Goal: Task Accomplishment & Management: Use online tool/utility

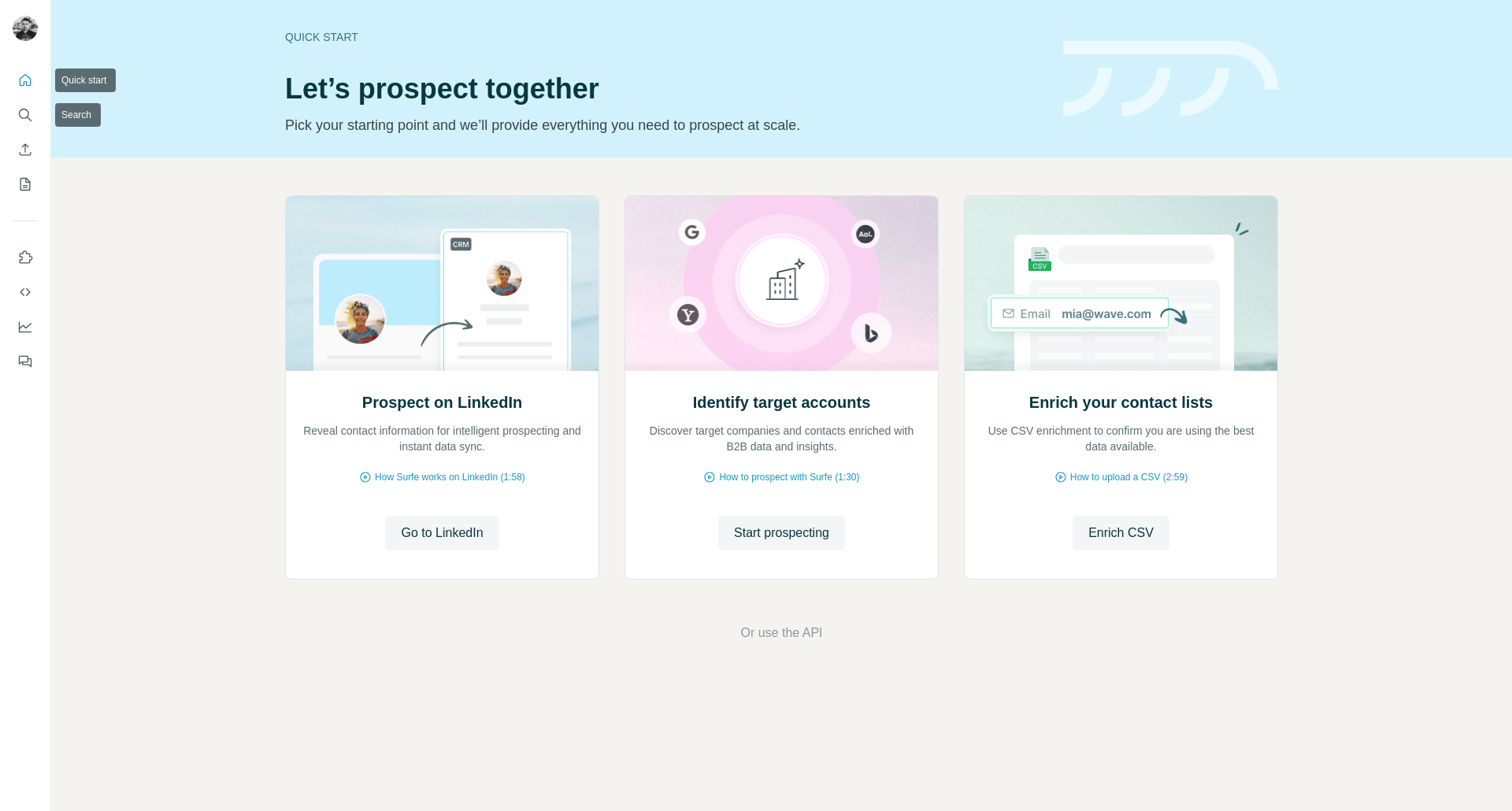
click at [27, 91] on button "Quick start" at bounding box center [25, 80] width 26 height 28
click at [26, 108] on icon "Search" at bounding box center [25, 115] width 16 height 16
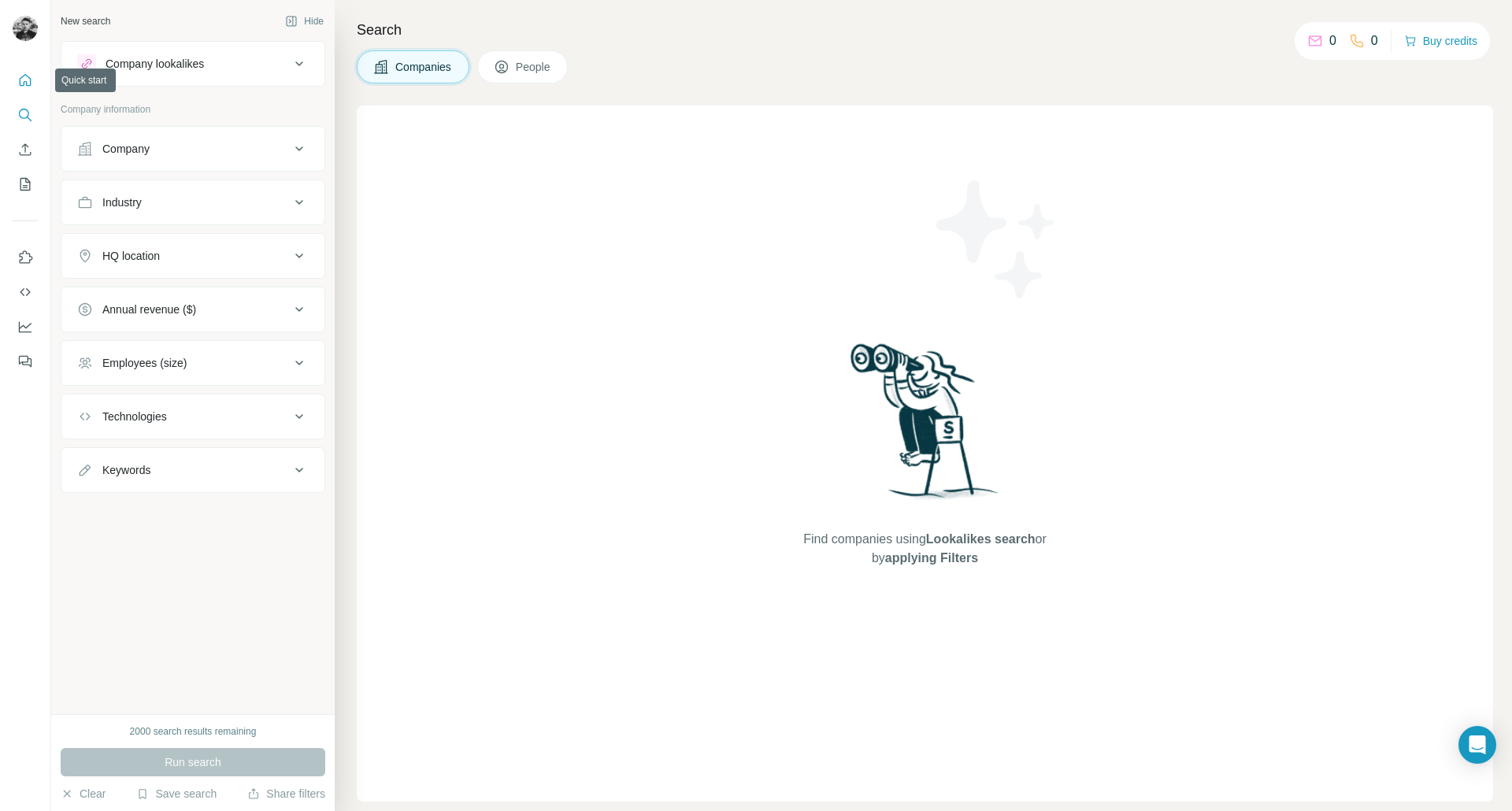
click at [34, 89] on button "Quick start" at bounding box center [25, 80] width 26 height 28
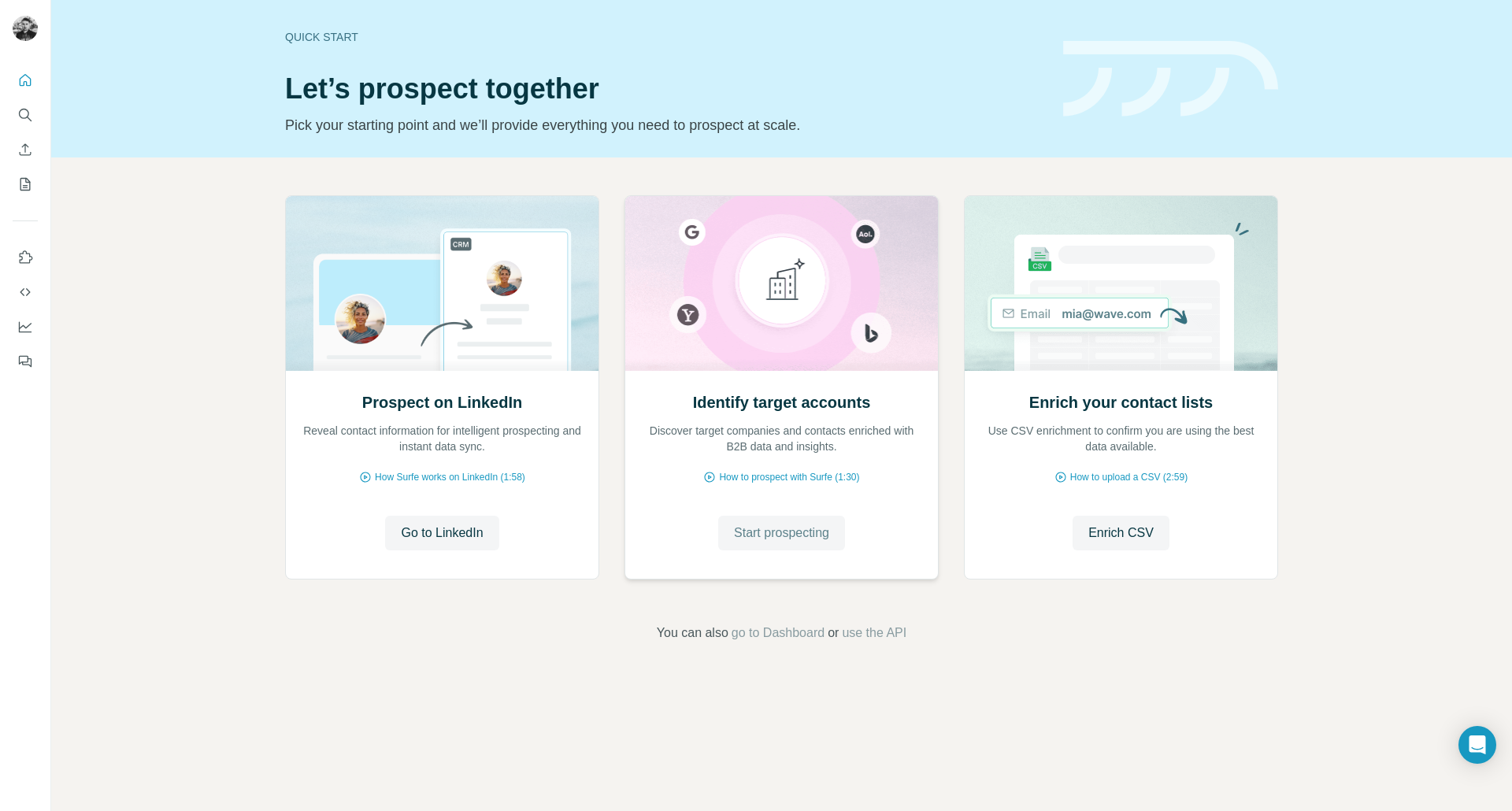
click at [781, 544] on button "Start prospecting" at bounding box center [782, 533] width 127 height 35
click at [448, 529] on span "Go to LinkedIn" at bounding box center [441, 532] width 82 height 19
click at [792, 540] on span "Start prospecting" at bounding box center [782, 532] width 96 height 19
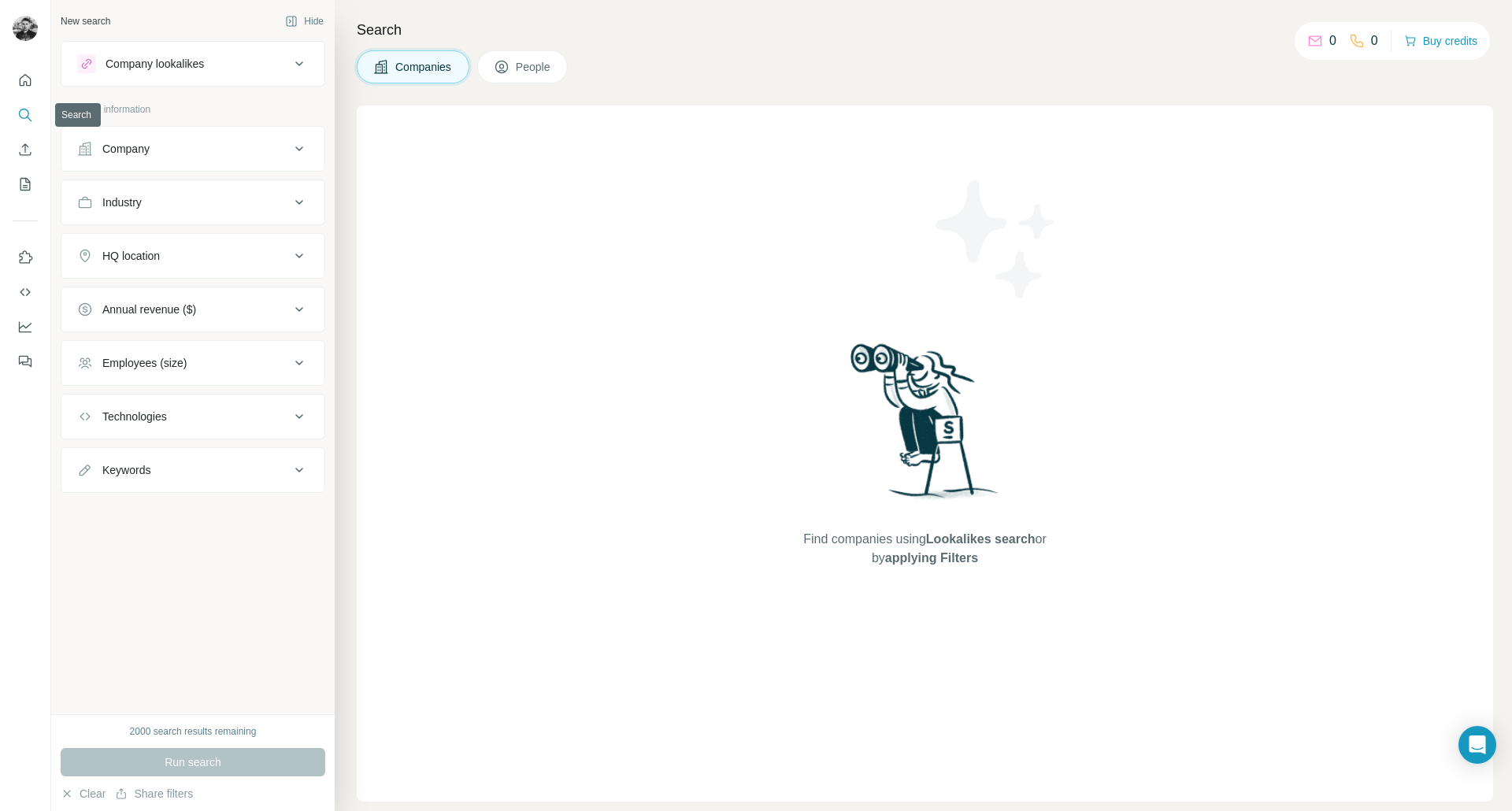
click at [26, 118] on icon "Search" at bounding box center [25, 115] width 16 height 16
click at [538, 54] on button "People" at bounding box center [523, 67] width 92 height 33
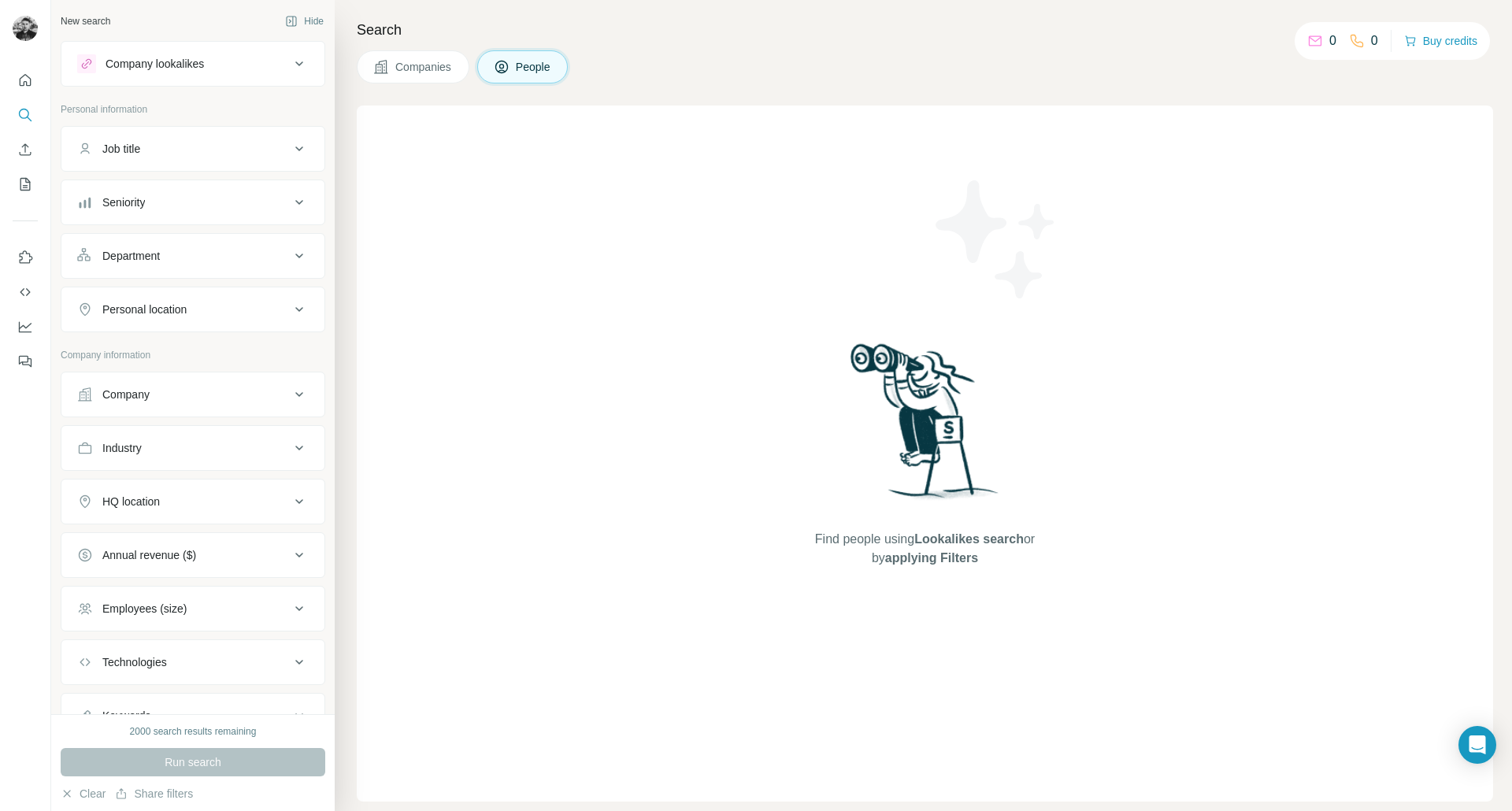
click at [985, 170] on img at bounding box center [996, 239] width 142 height 142
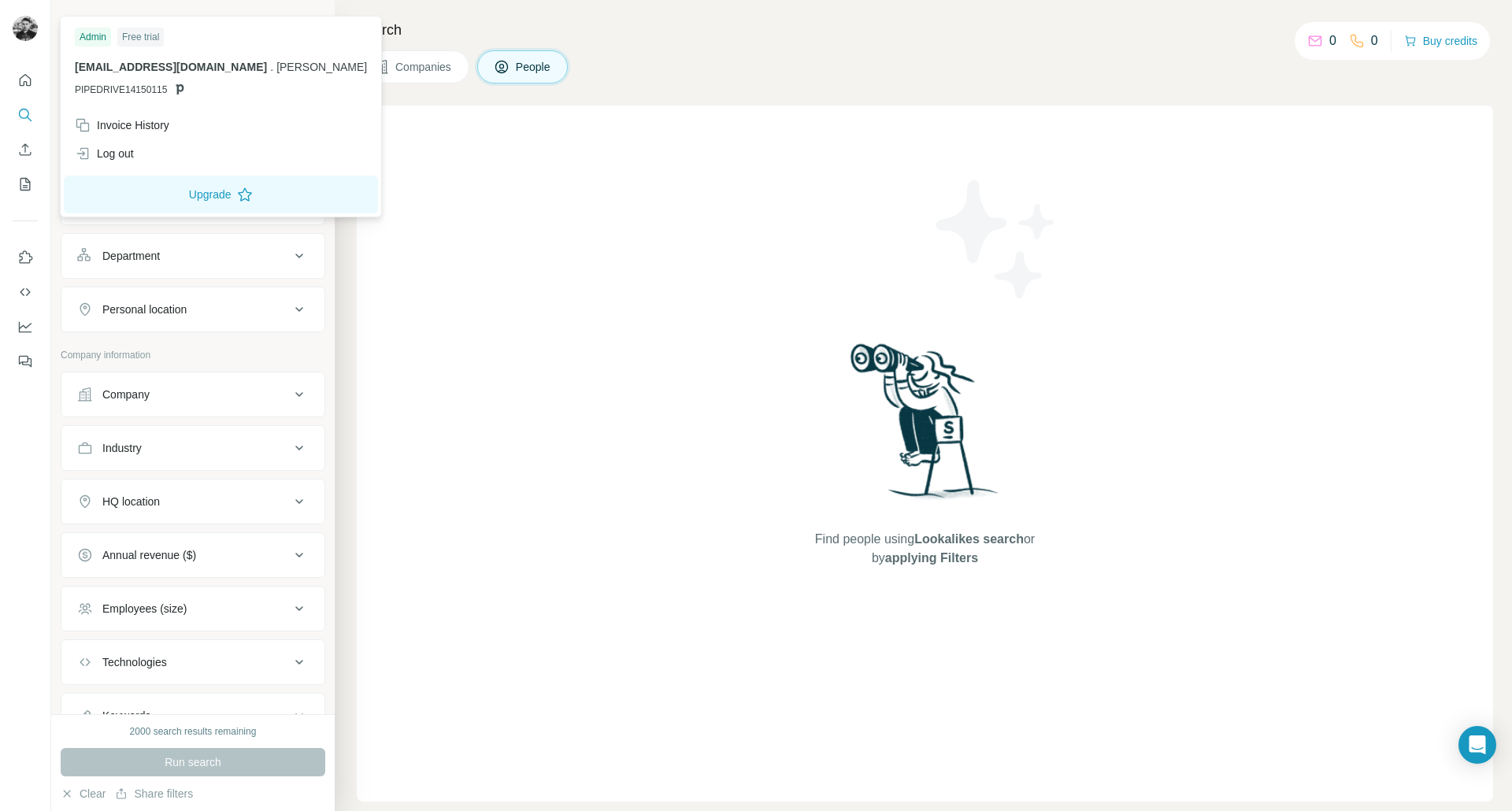
click at [37, 28] on div at bounding box center [25, 30] width 26 height 28
click at [117, 16] on div "Admin Free trial sales@matsuko.com . MATSUKO PIPEDRIVE14150115 Invoice History …" at bounding box center [221, 116] width 322 height 201
click at [439, 138] on div "Find people using Lookalikes search or by applying Filters" at bounding box center [925, 453] width 1136 height 696
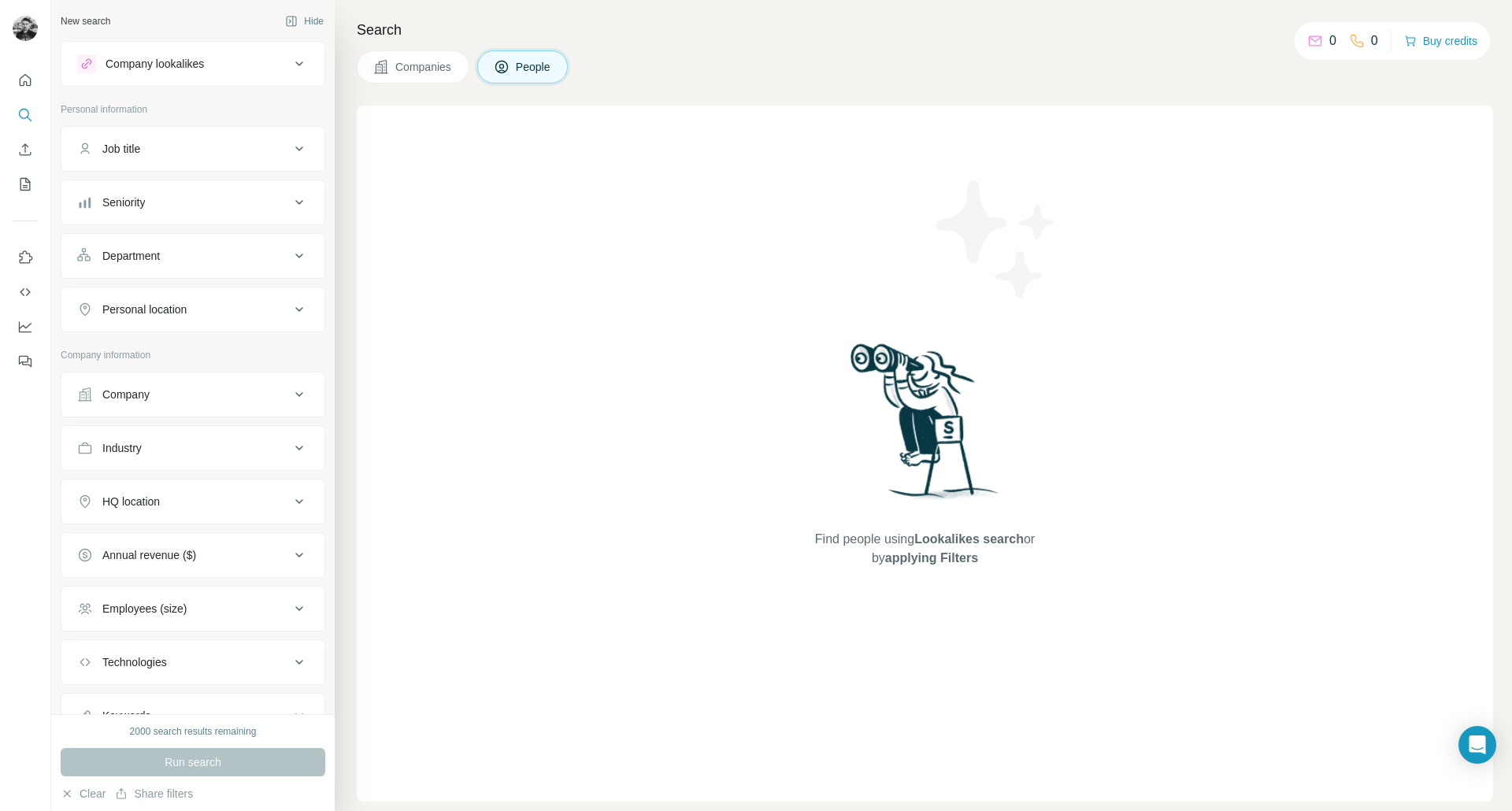
click at [91, 18] on div "New search" at bounding box center [86, 21] width 49 height 14
click at [267, 65] on div "Company lookalikes" at bounding box center [184, 63] width 213 height 19
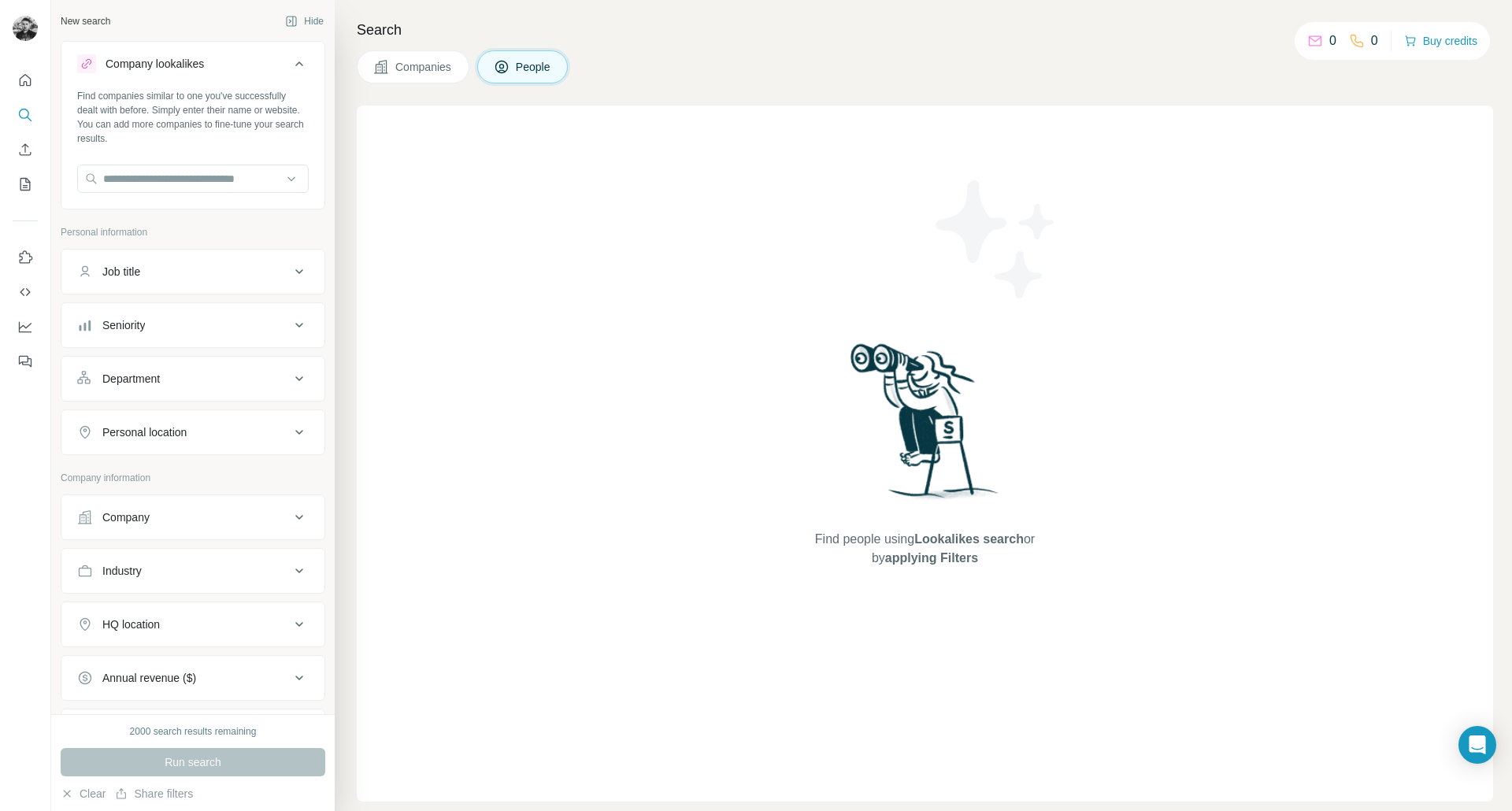
scroll to position [191, 0]
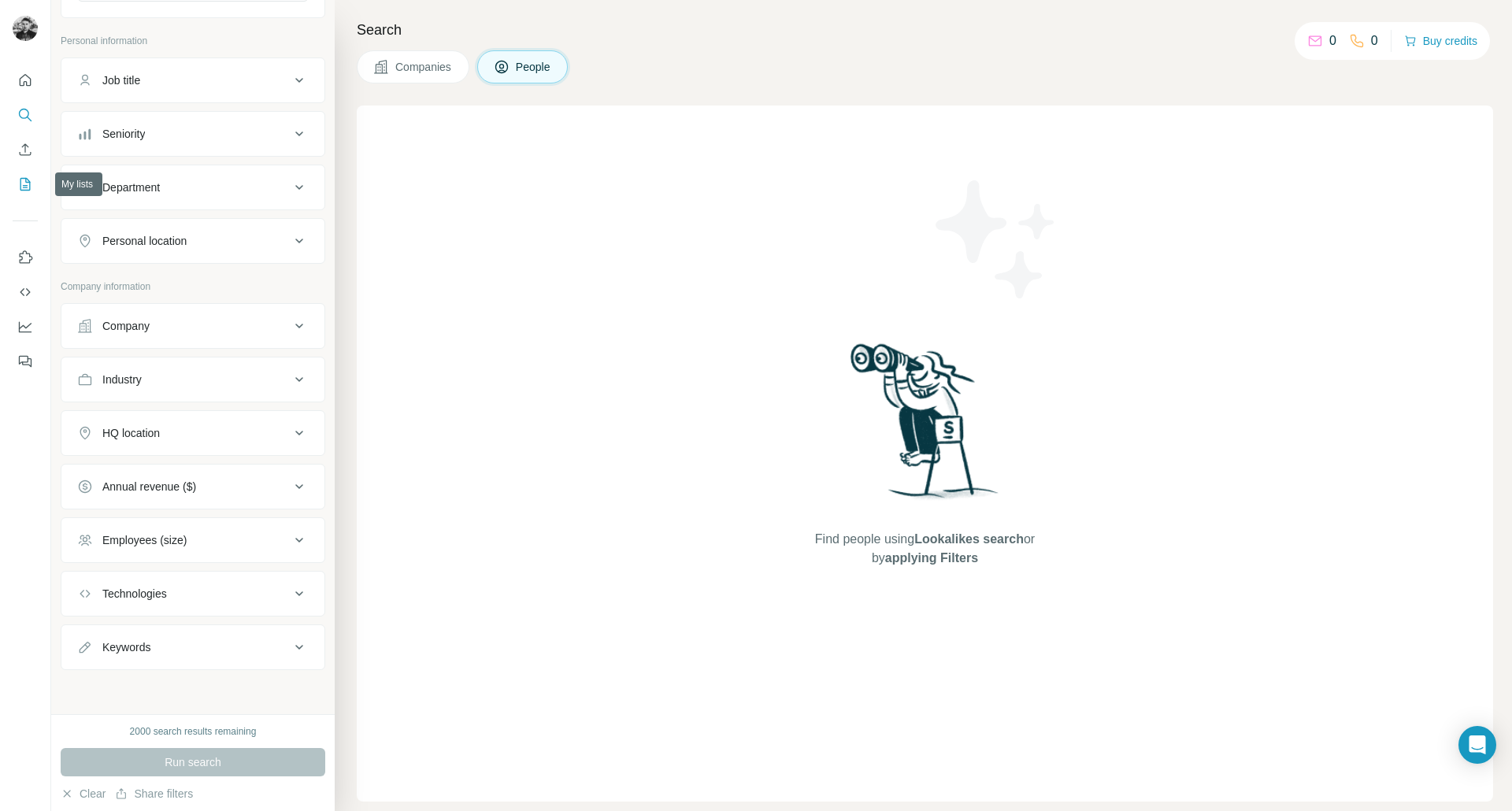
click at [26, 186] on icon "My lists" at bounding box center [25, 184] width 16 height 16
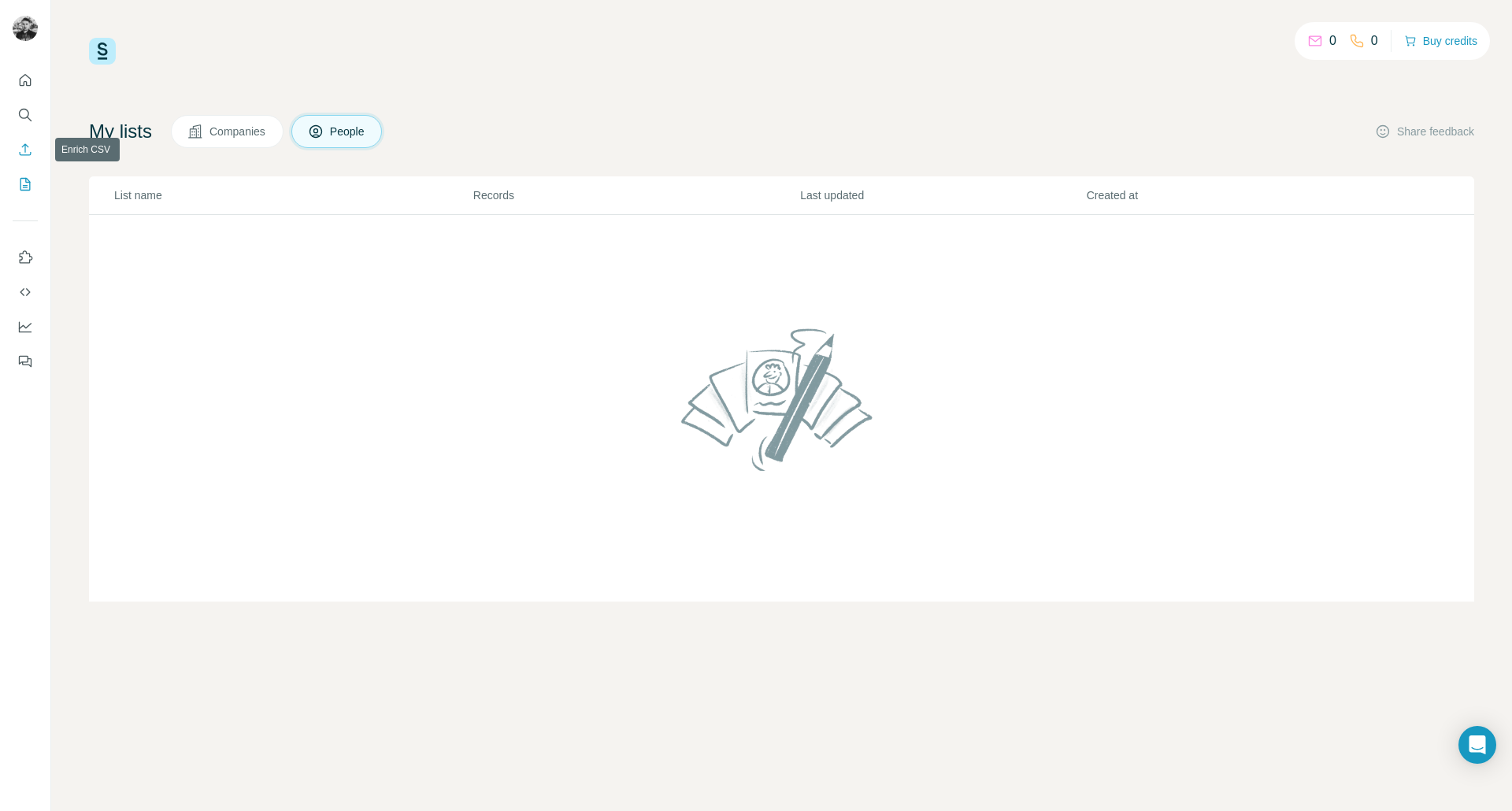
click at [28, 158] on button "Enrich CSV" at bounding box center [25, 149] width 26 height 28
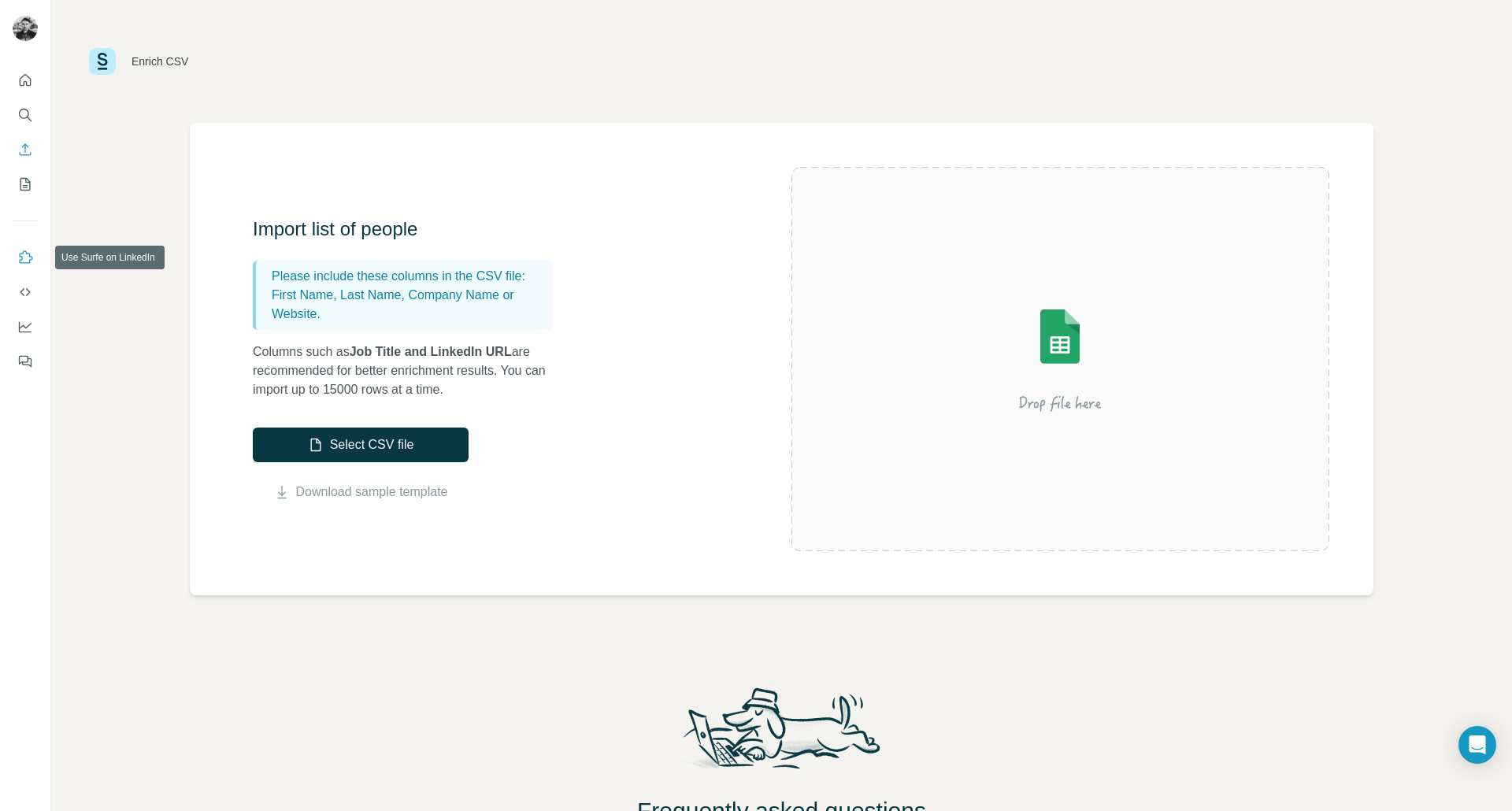
click at [19, 265] on button "Use Surfe on LinkedIn" at bounding box center [25, 257] width 26 height 28
click at [21, 327] on icon "Dashboard" at bounding box center [25, 326] width 16 height 16
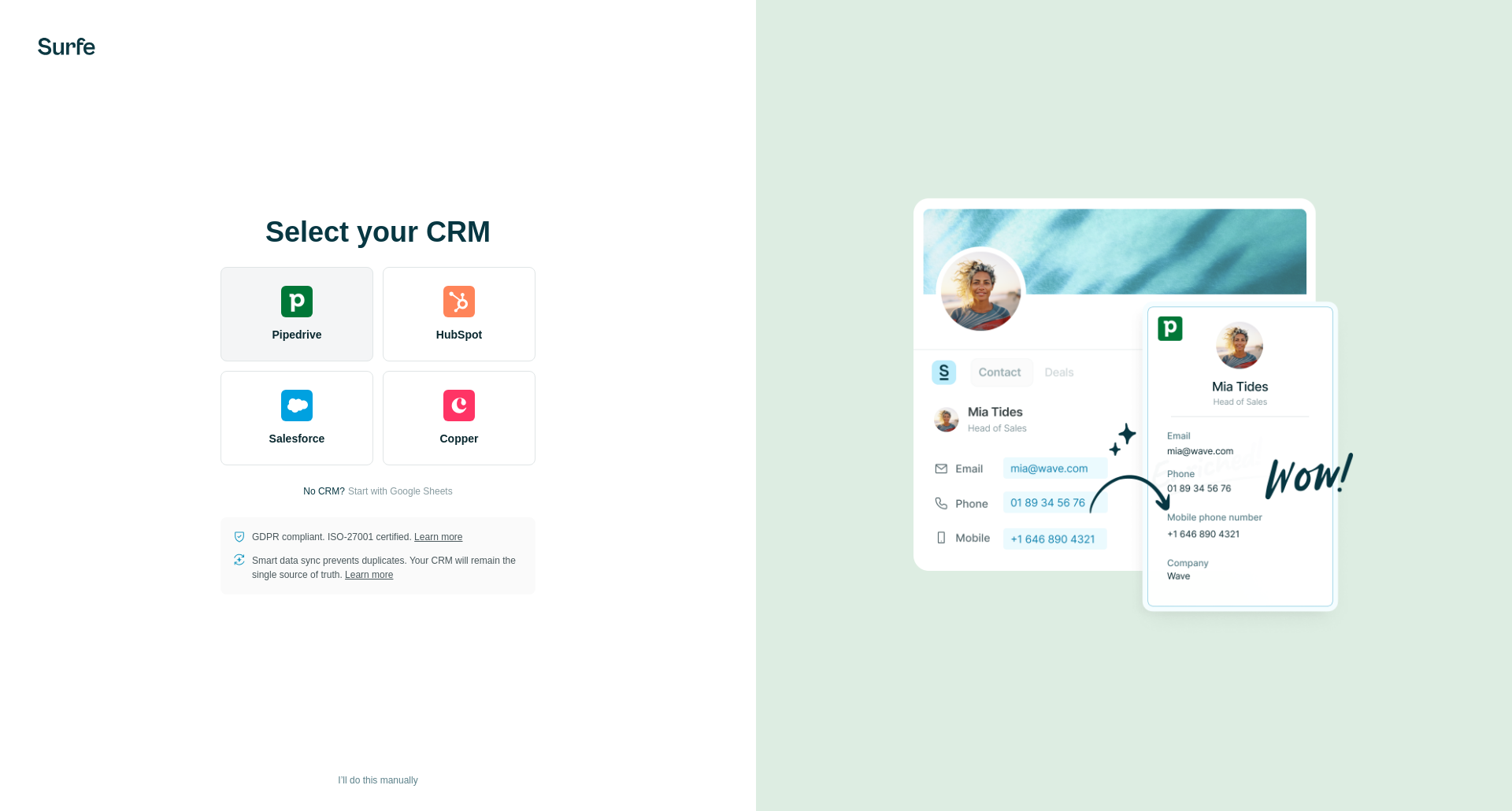
click at [337, 335] on div "Pipedrive" at bounding box center [296, 314] width 153 height 95
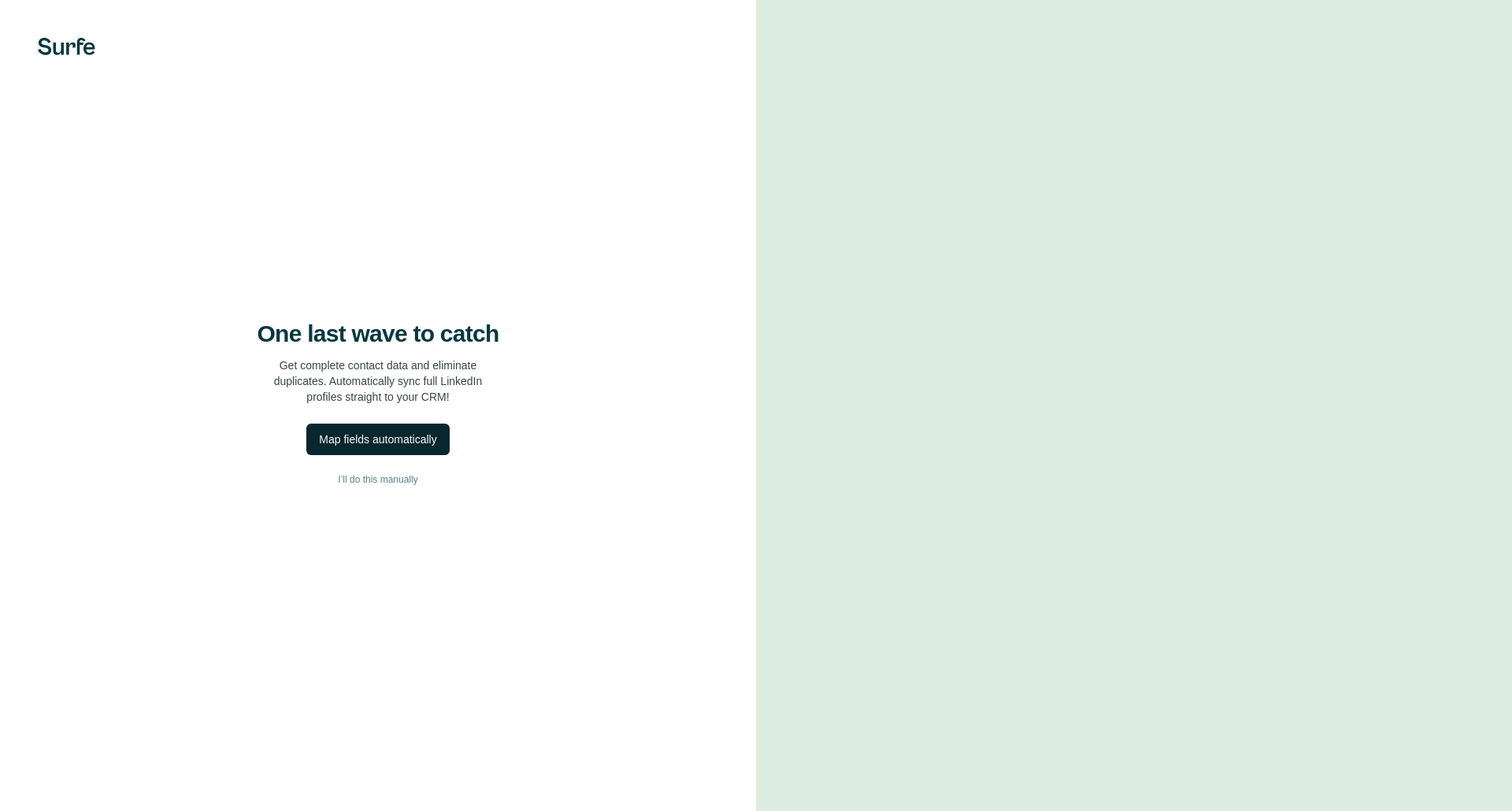
click at [389, 439] on div "Map fields automatically" at bounding box center [378, 438] width 117 height 16
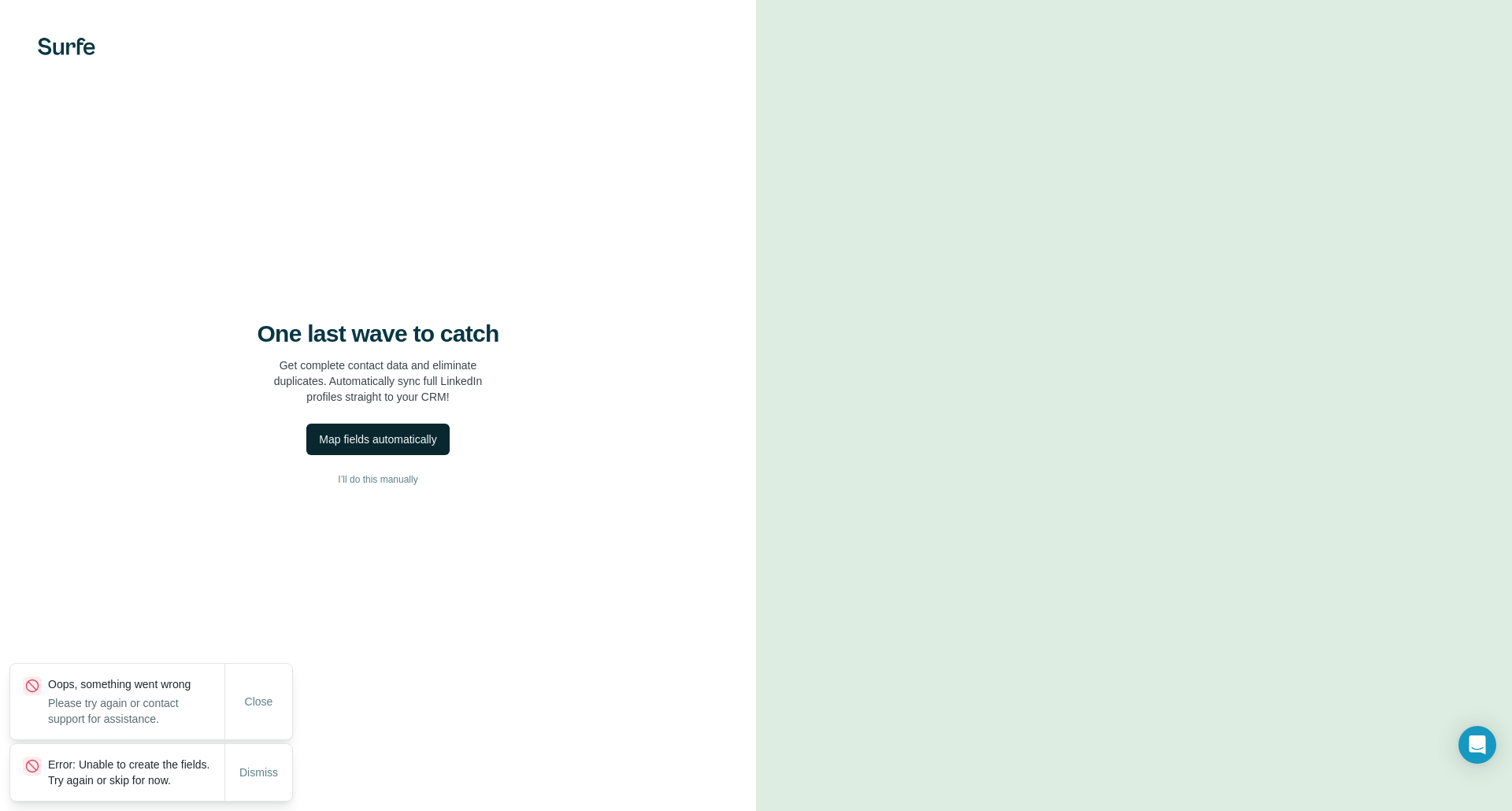
click at [392, 436] on div "Map fields automatically" at bounding box center [378, 438] width 117 height 16
click at [392, 435] on div "Map fields automatically" at bounding box center [378, 438] width 117 height 16
click at [1472, 740] on icon "Open Intercom Messenger" at bounding box center [1477, 744] width 18 height 21
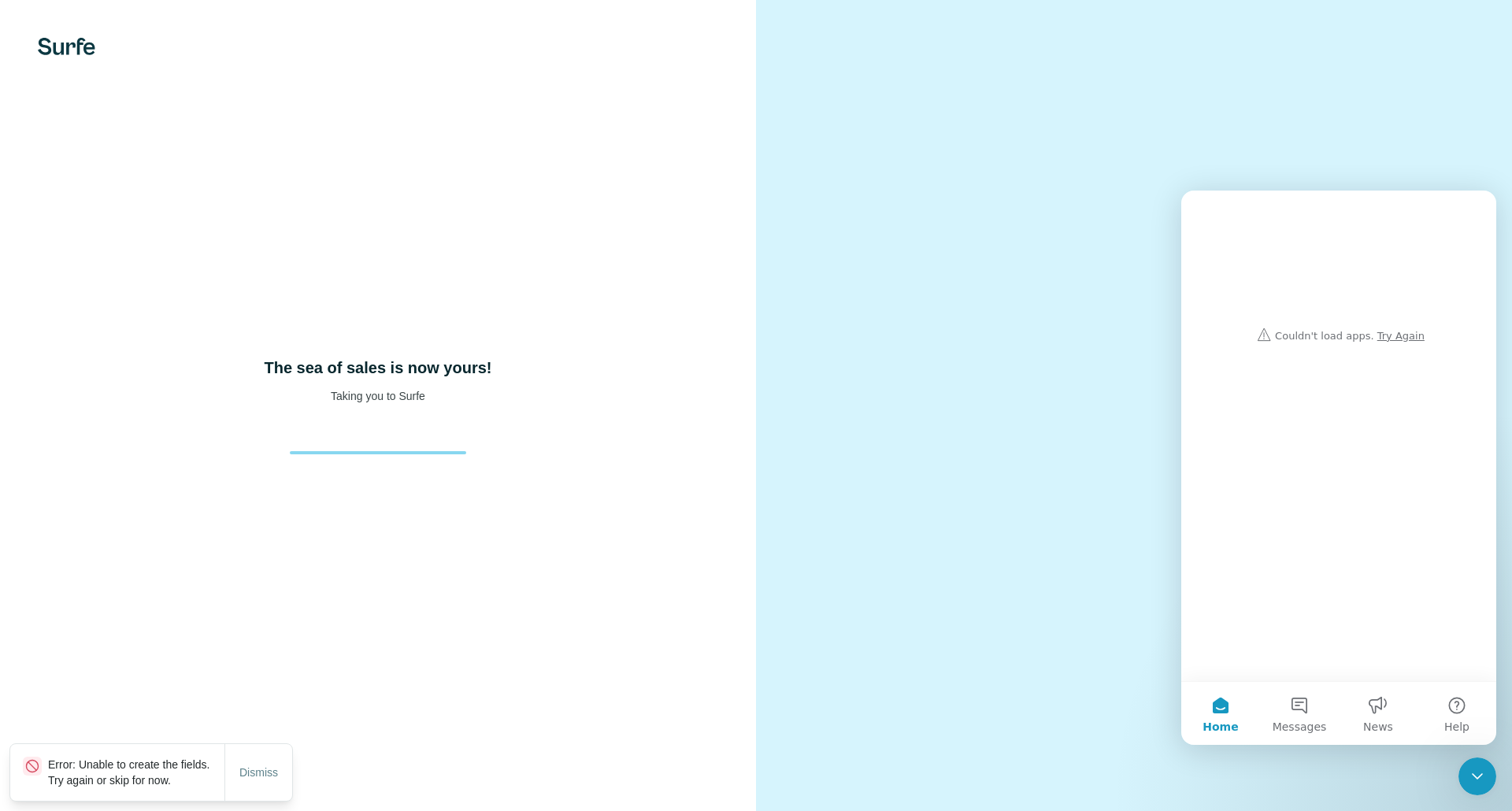
click at [1480, 771] on icon "Close Intercom Messenger" at bounding box center [1477, 776] width 19 height 19
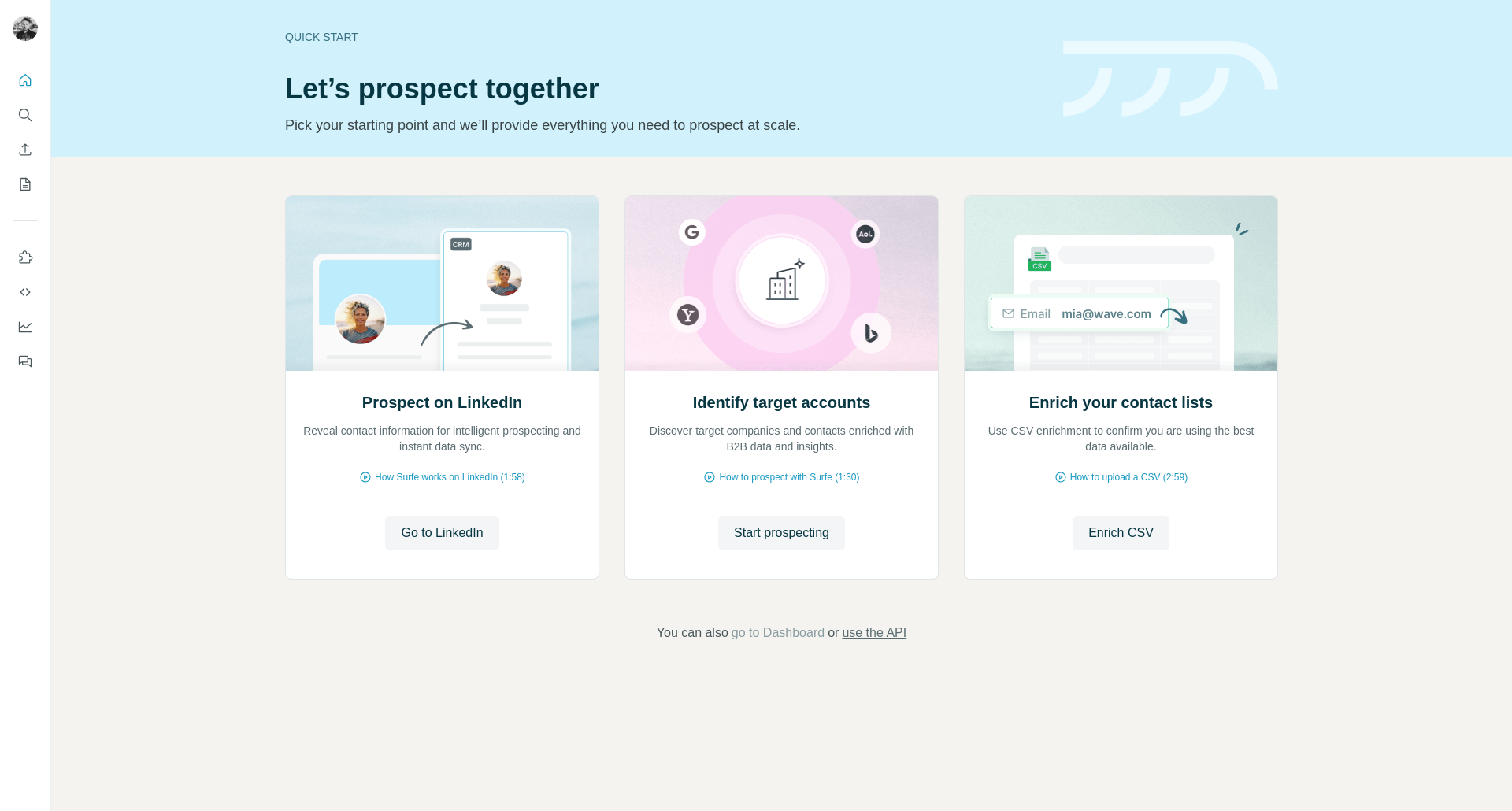
click at [905, 636] on span "use the API" at bounding box center [874, 632] width 64 height 19
click at [897, 631] on span "use the API" at bounding box center [874, 632] width 64 height 19
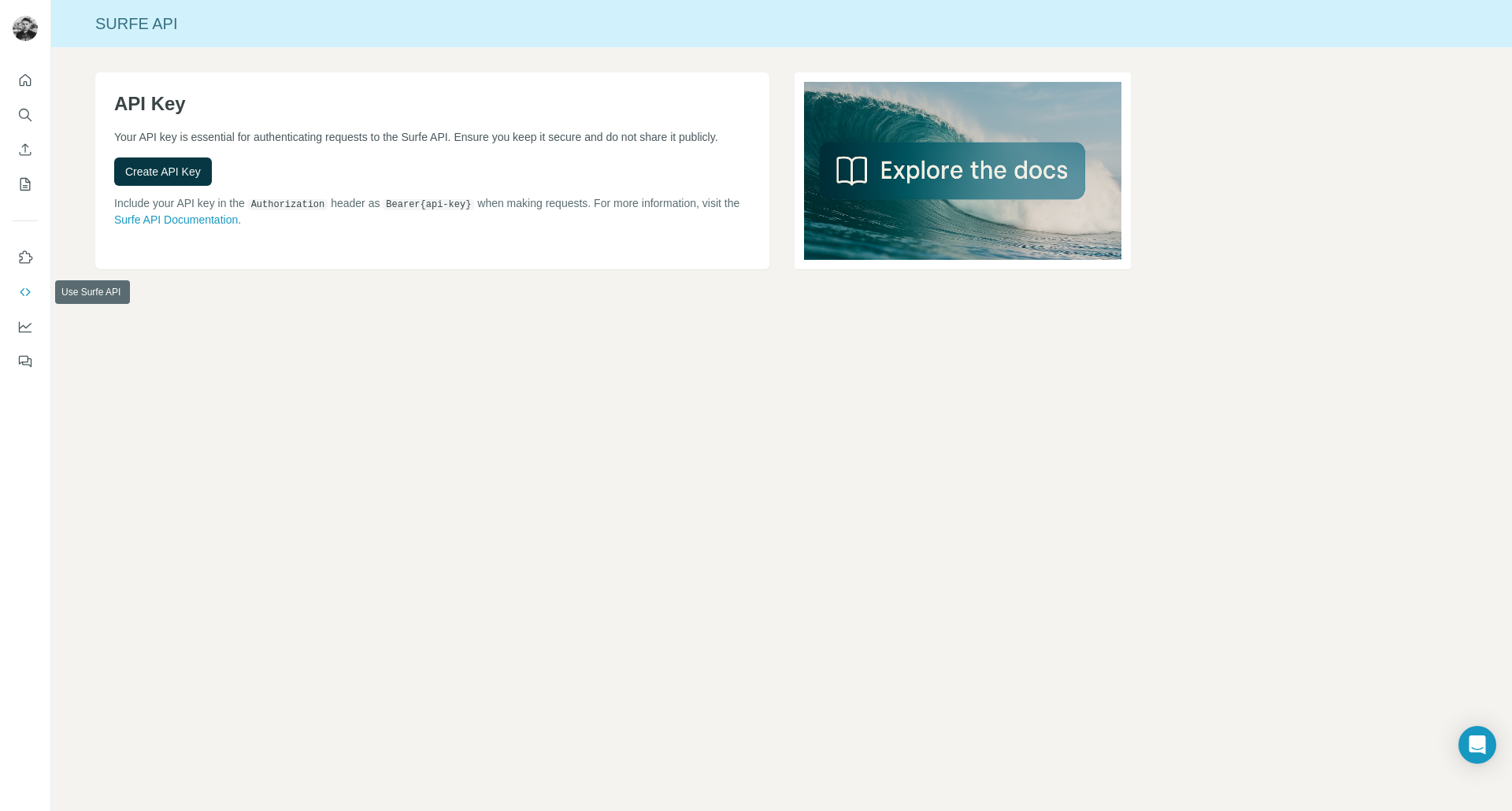
click at [31, 280] on button "Use Surfe API" at bounding box center [25, 292] width 26 height 28
click at [28, 257] on icon "Use Surfe on LinkedIn" at bounding box center [25, 257] width 16 height 16
click at [24, 319] on icon "Dashboard" at bounding box center [25, 326] width 16 height 16
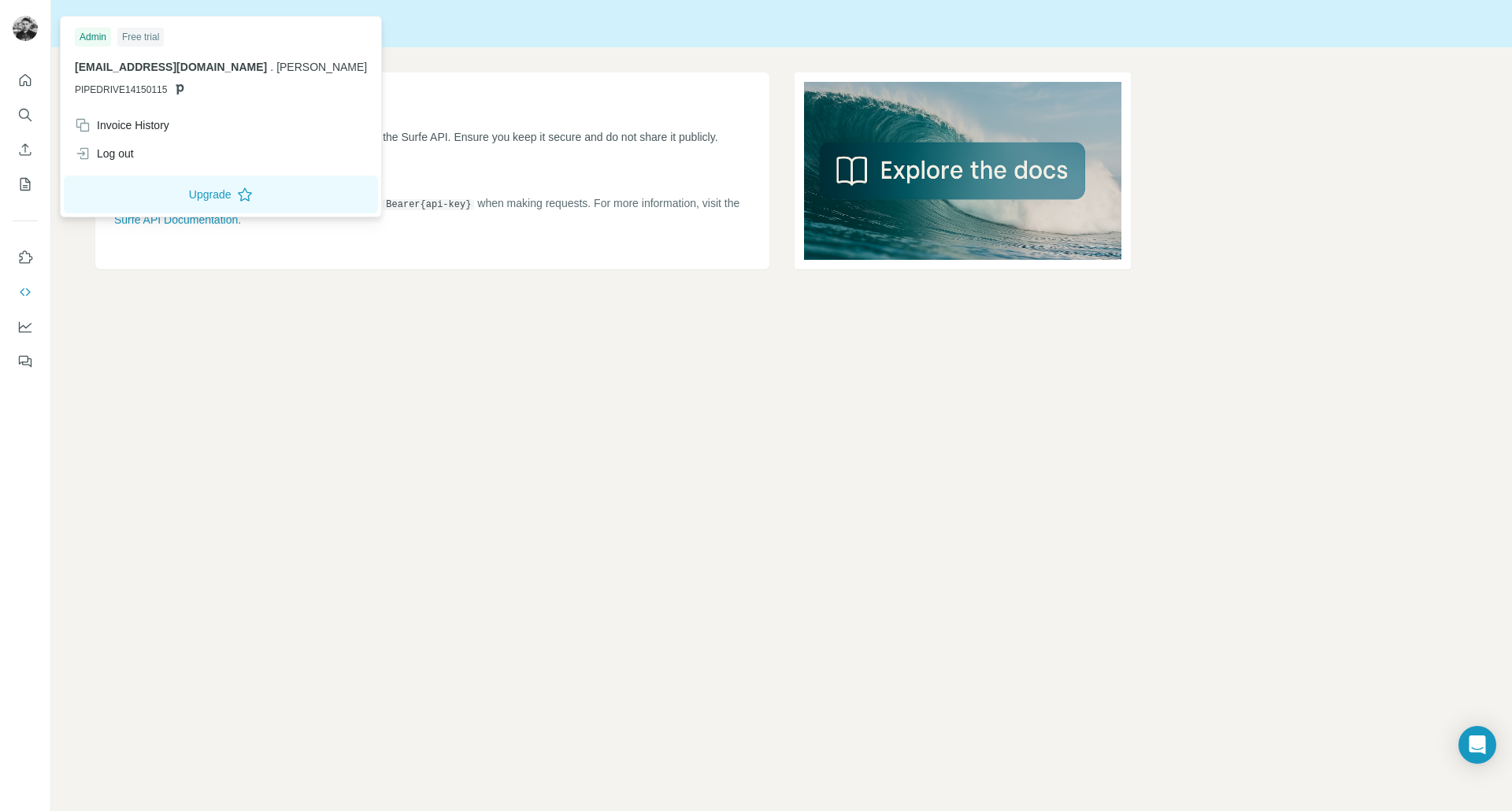
click at [30, 30] on img at bounding box center [25, 28] width 26 height 26
click at [31, 73] on icon "Quick start" at bounding box center [25, 80] width 16 height 16
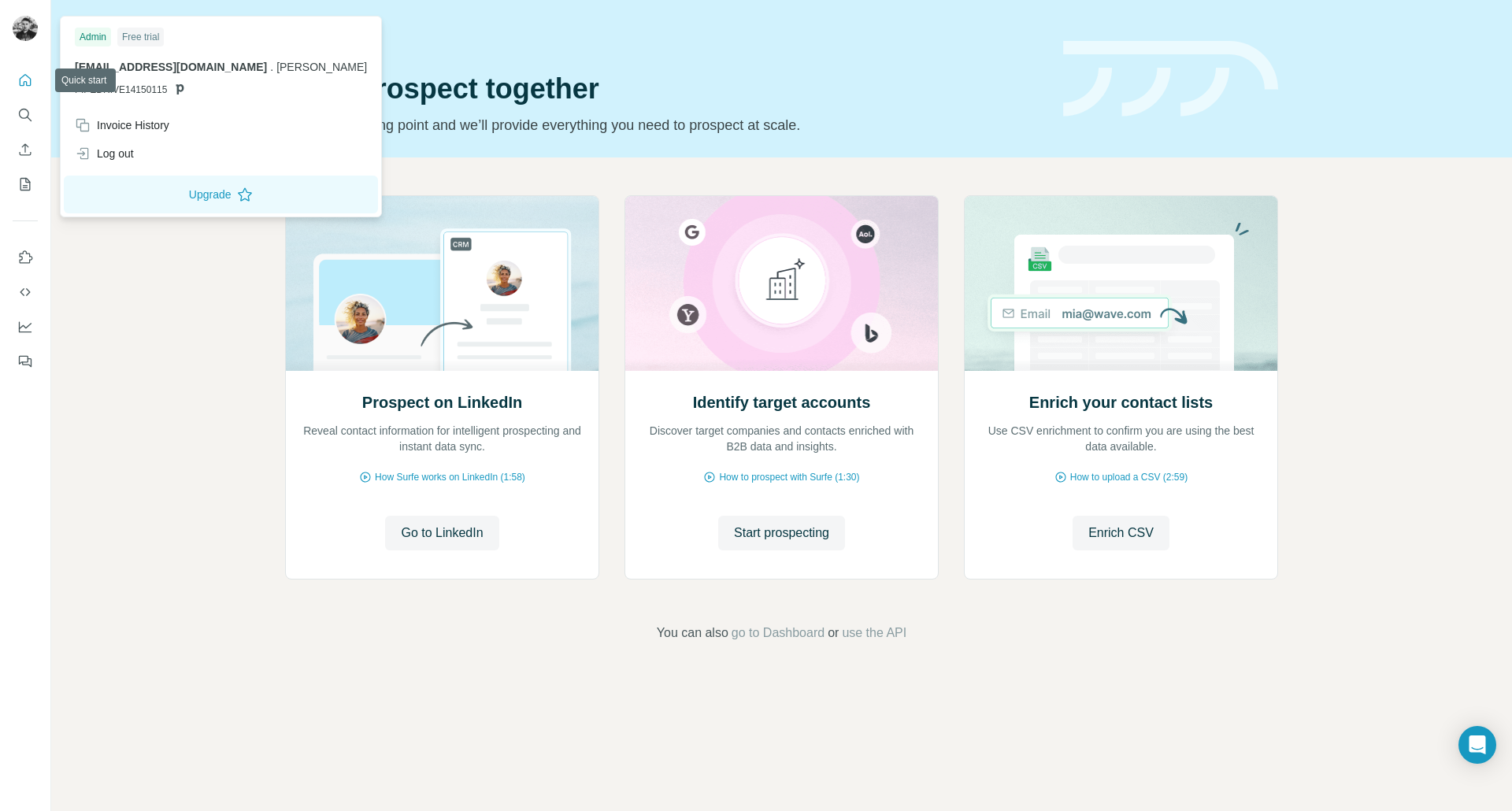
click at [31, 21] on img at bounding box center [25, 28] width 26 height 26
click at [137, 126] on div "Invoice History" at bounding box center [122, 124] width 95 height 16
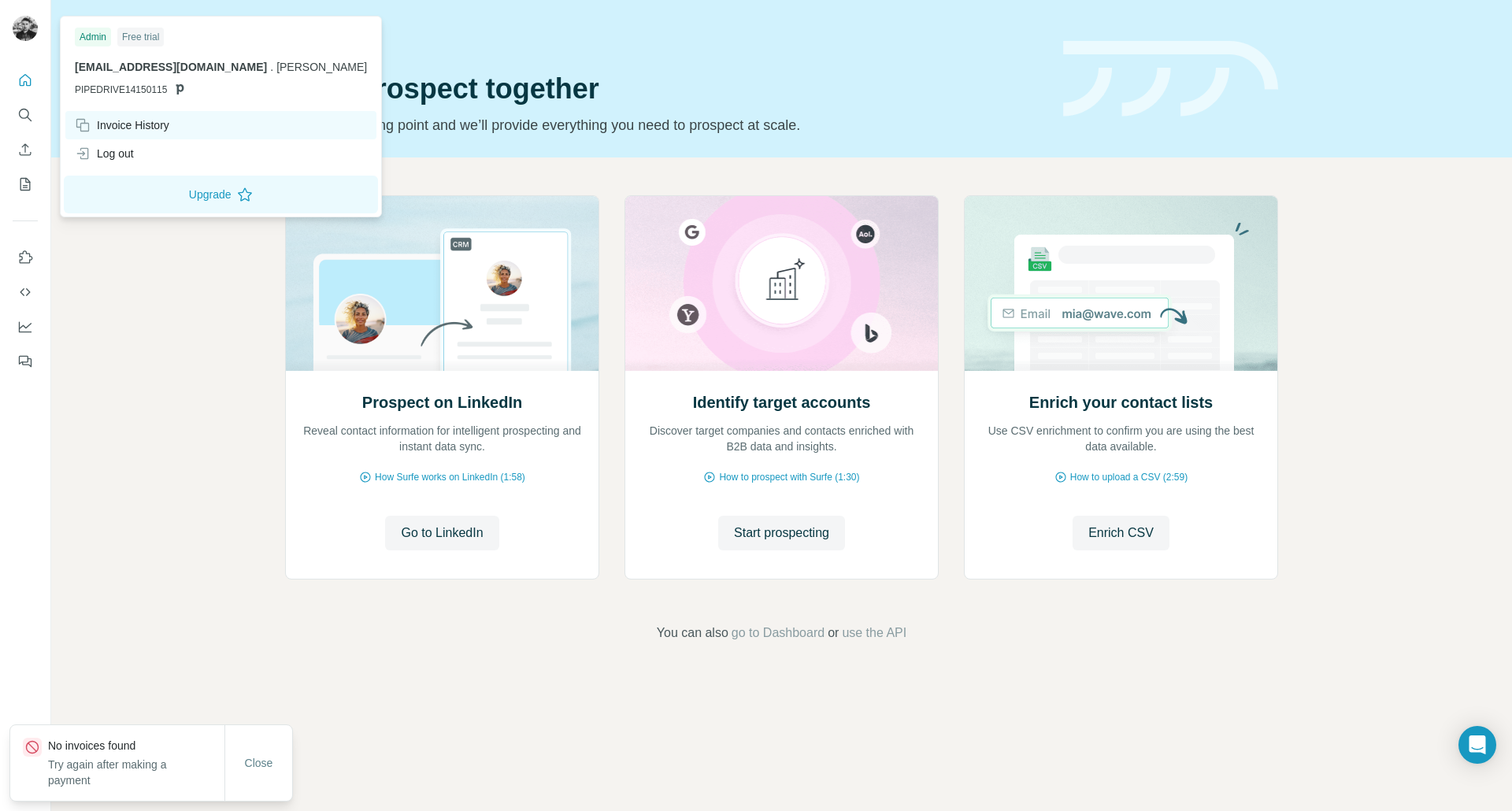
click at [137, 126] on div "Invoice History" at bounding box center [122, 124] width 95 height 16
click at [26, 161] on button "Enrich CSV" at bounding box center [25, 149] width 26 height 28
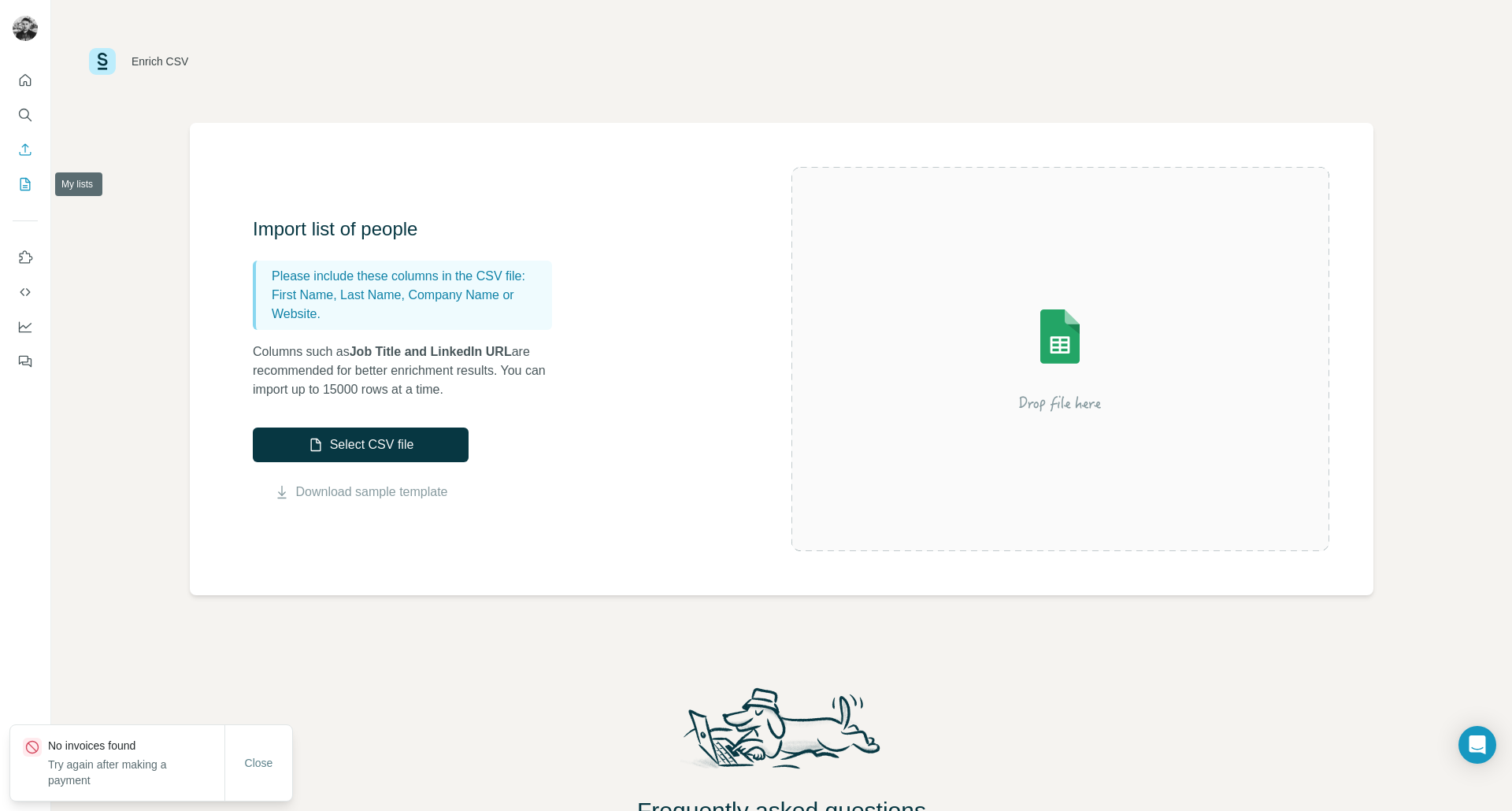
click at [24, 184] on icon "My lists" at bounding box center [25, 184] width 16 height 16
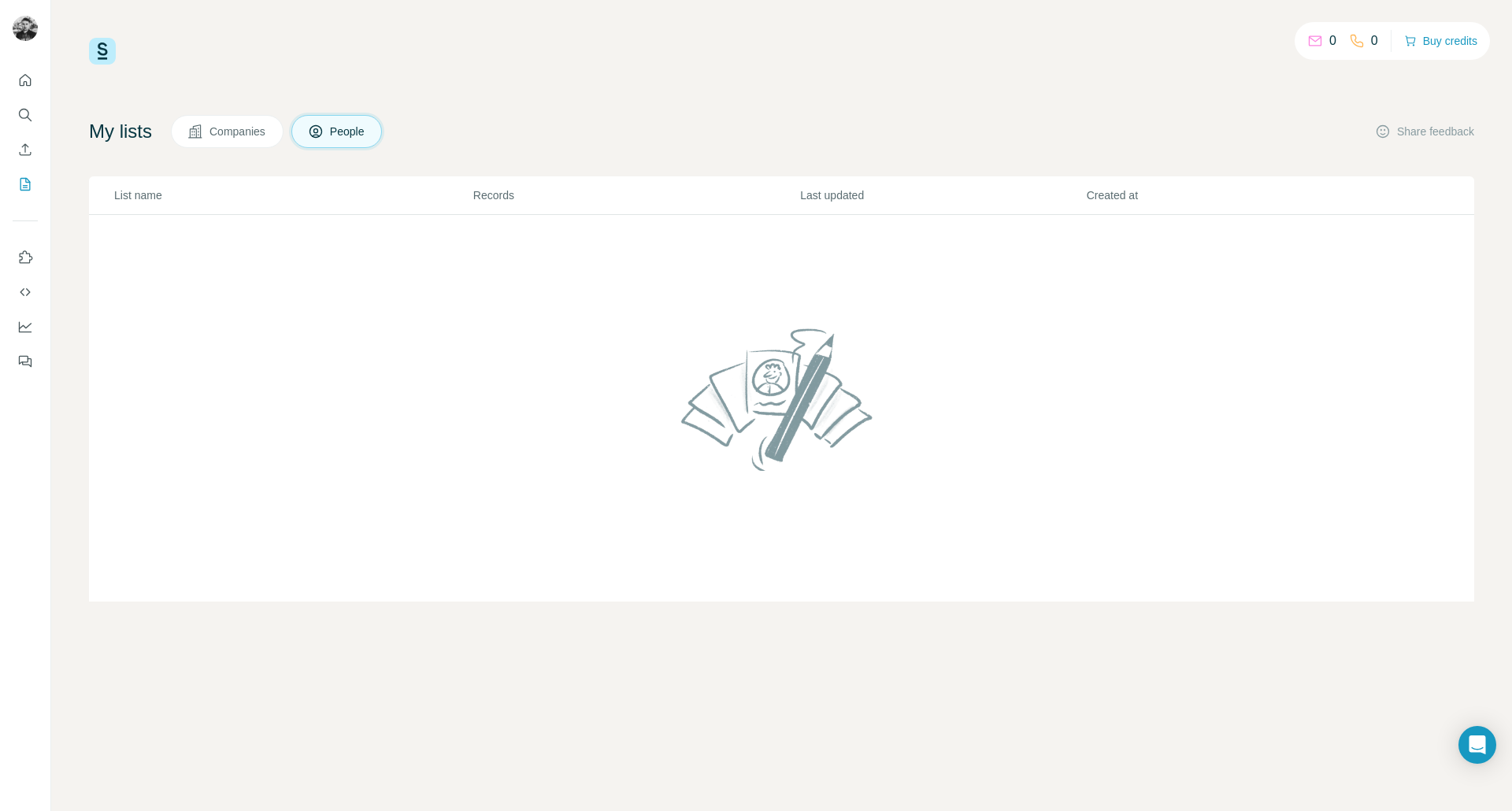
click at [242, 138] on span "Companies" at bounding box center [238, 131] width 58 height 16
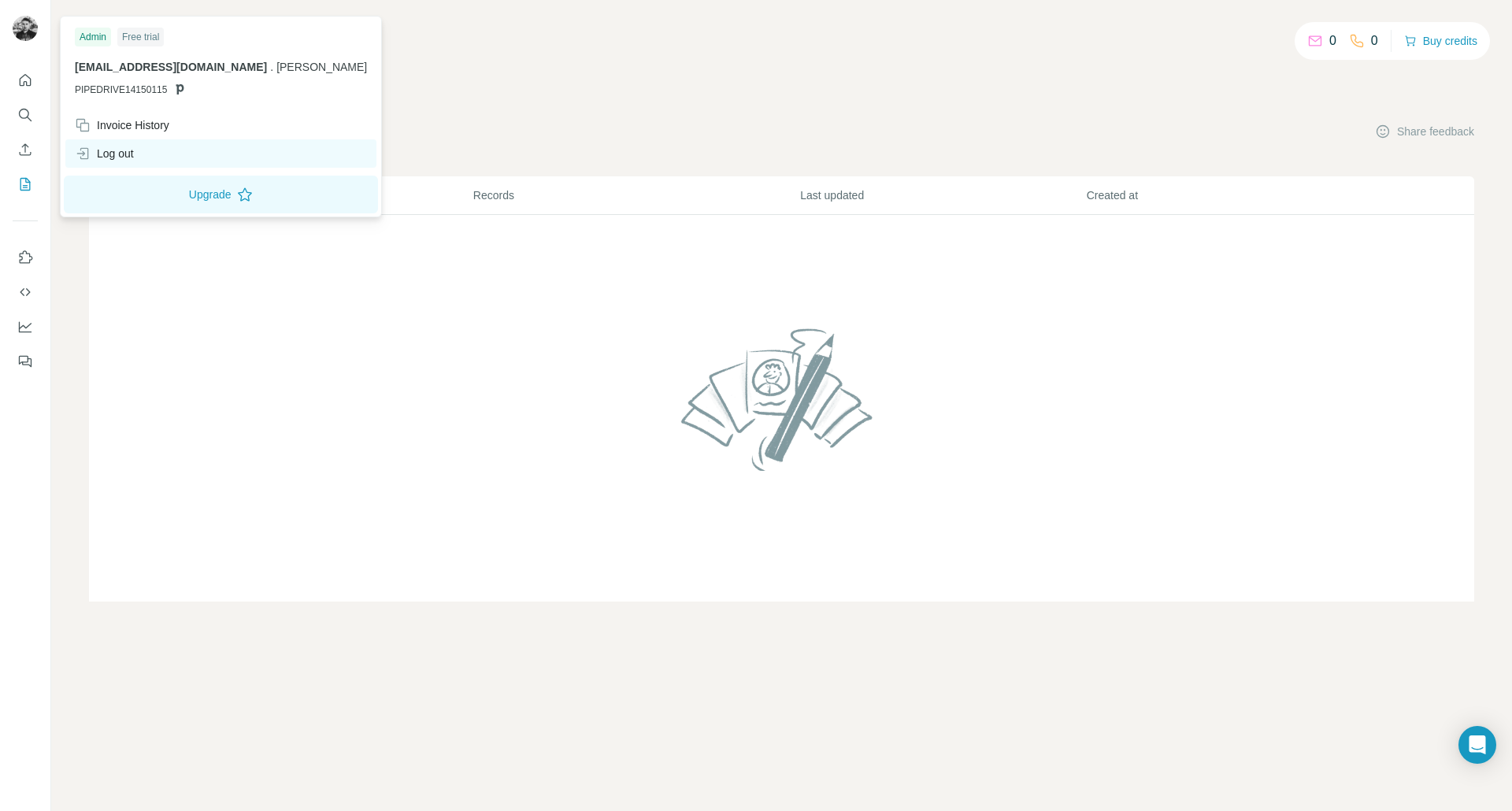
drag, startPoint x: 197, startPoint y: 193, endPoint x: 139, endPoint y: 146, distance: 74.7
click at [139, 146] on div "Admin Free trial sales@matsuko.com . MATSUKO PIPEDRIVE14150115 Invoice History …" at bounding box center [220, 116] width 314 height 194
click at [139, 146] on div "Log out" at bounding box center [220, 153] width 311 height 28
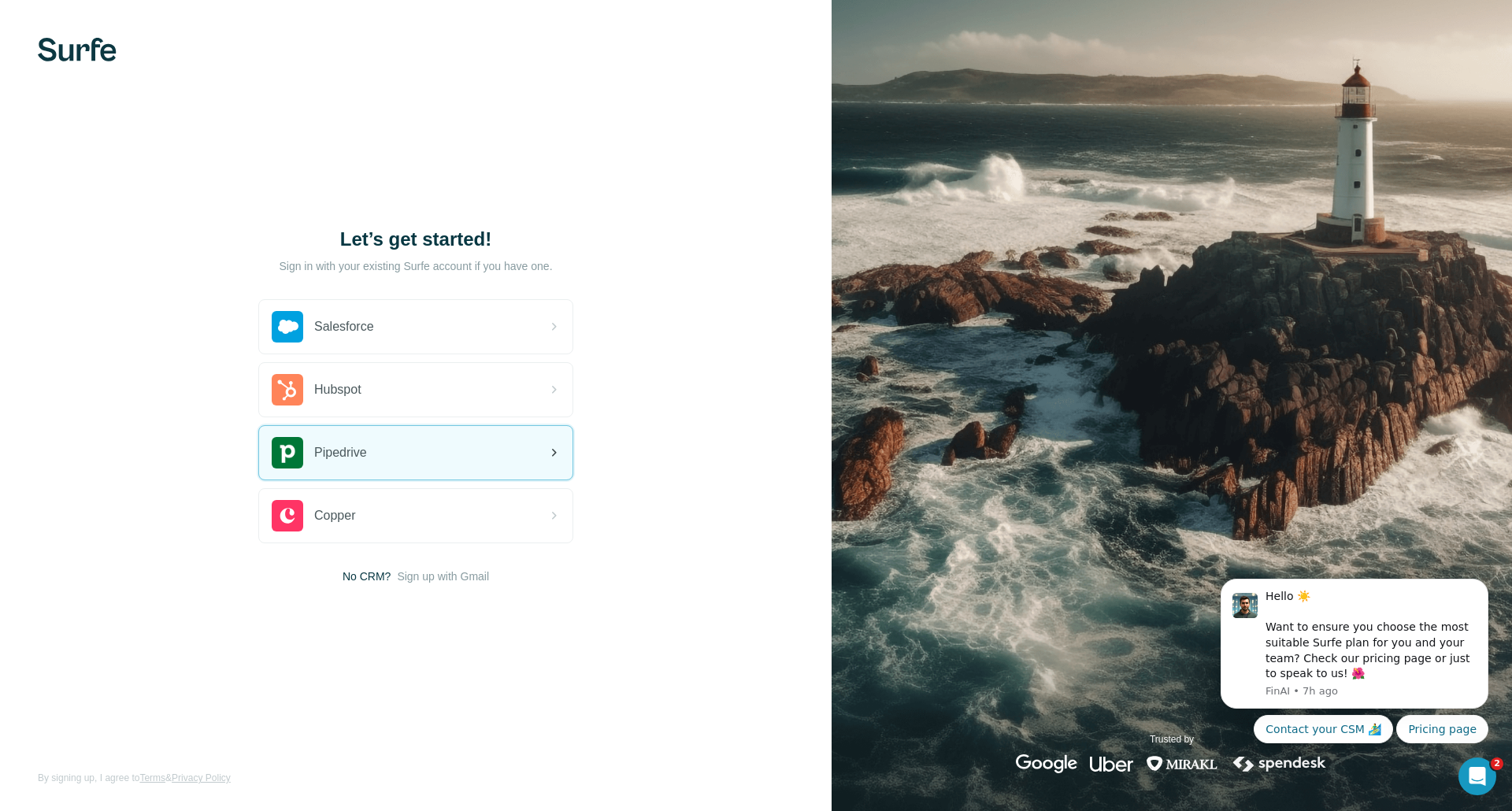
click at [367, 462] on div "Pipedrive" at bounding box center [319, 452] width 96 height 31
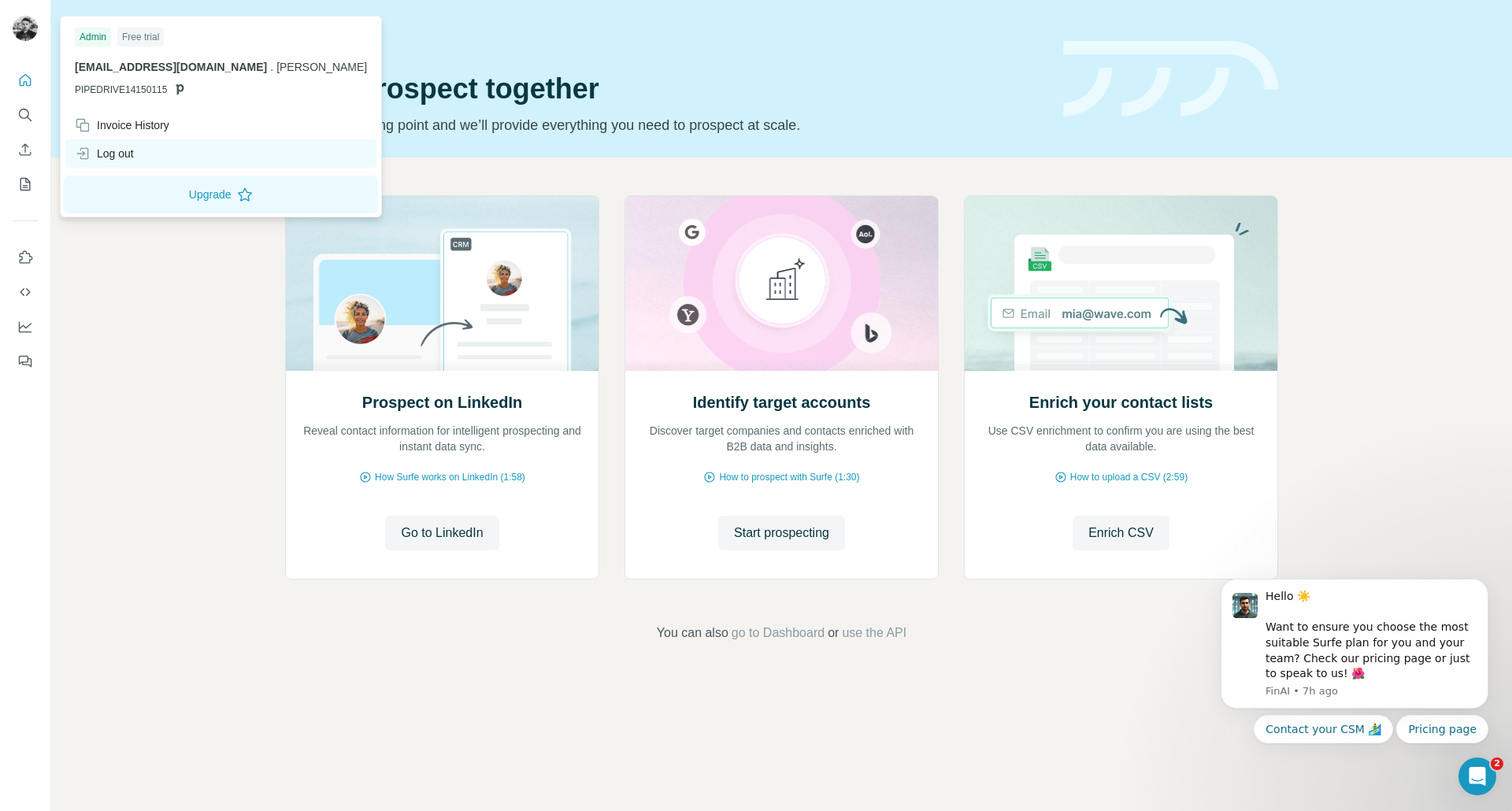
click at [120, 153] on div "Log out" at bounding box center [105, 153] width 59 height 16
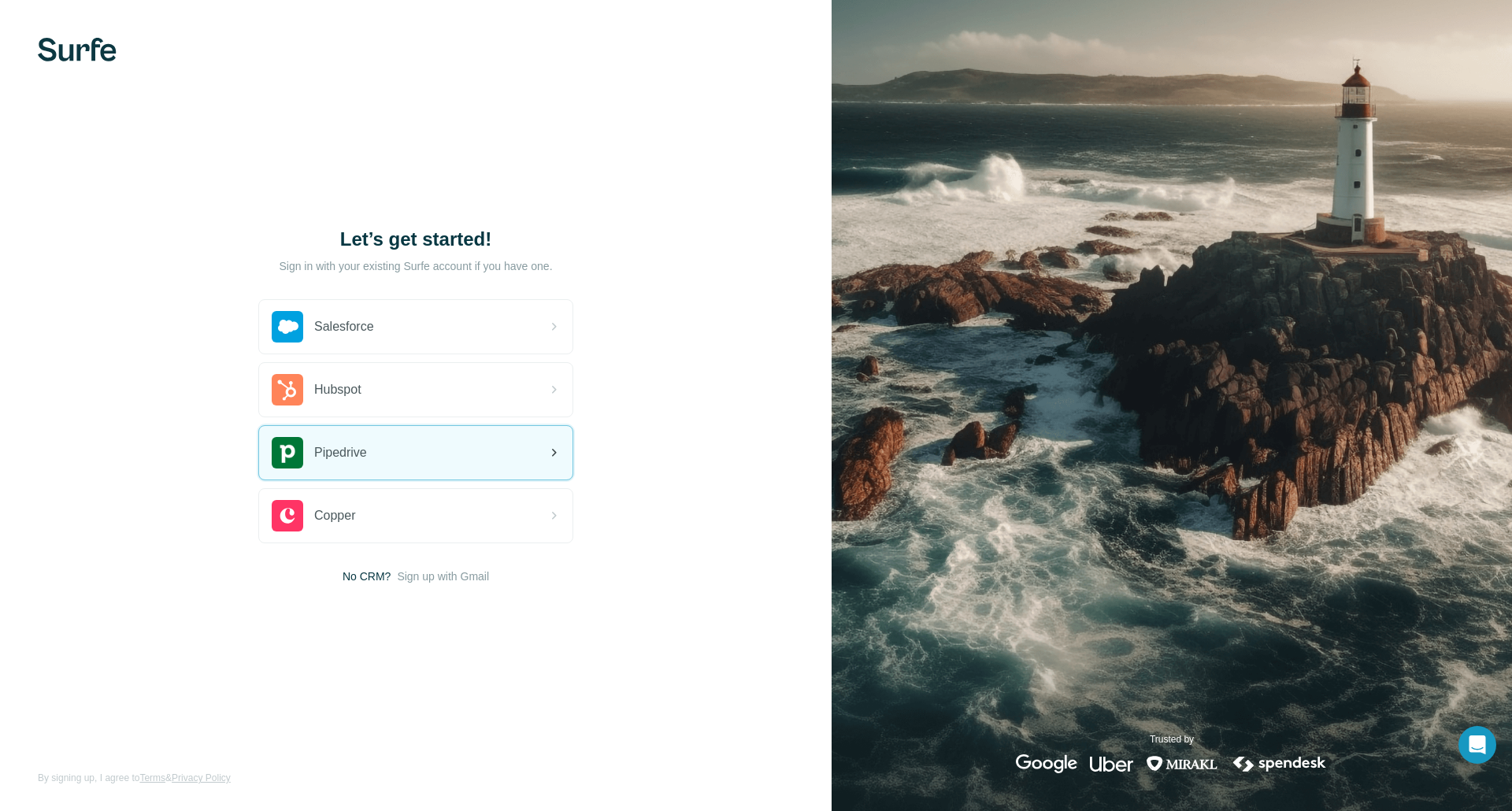
click at [473, 436] on div "Pipedrive" at bounding box center [416, 452] width 313 height 54
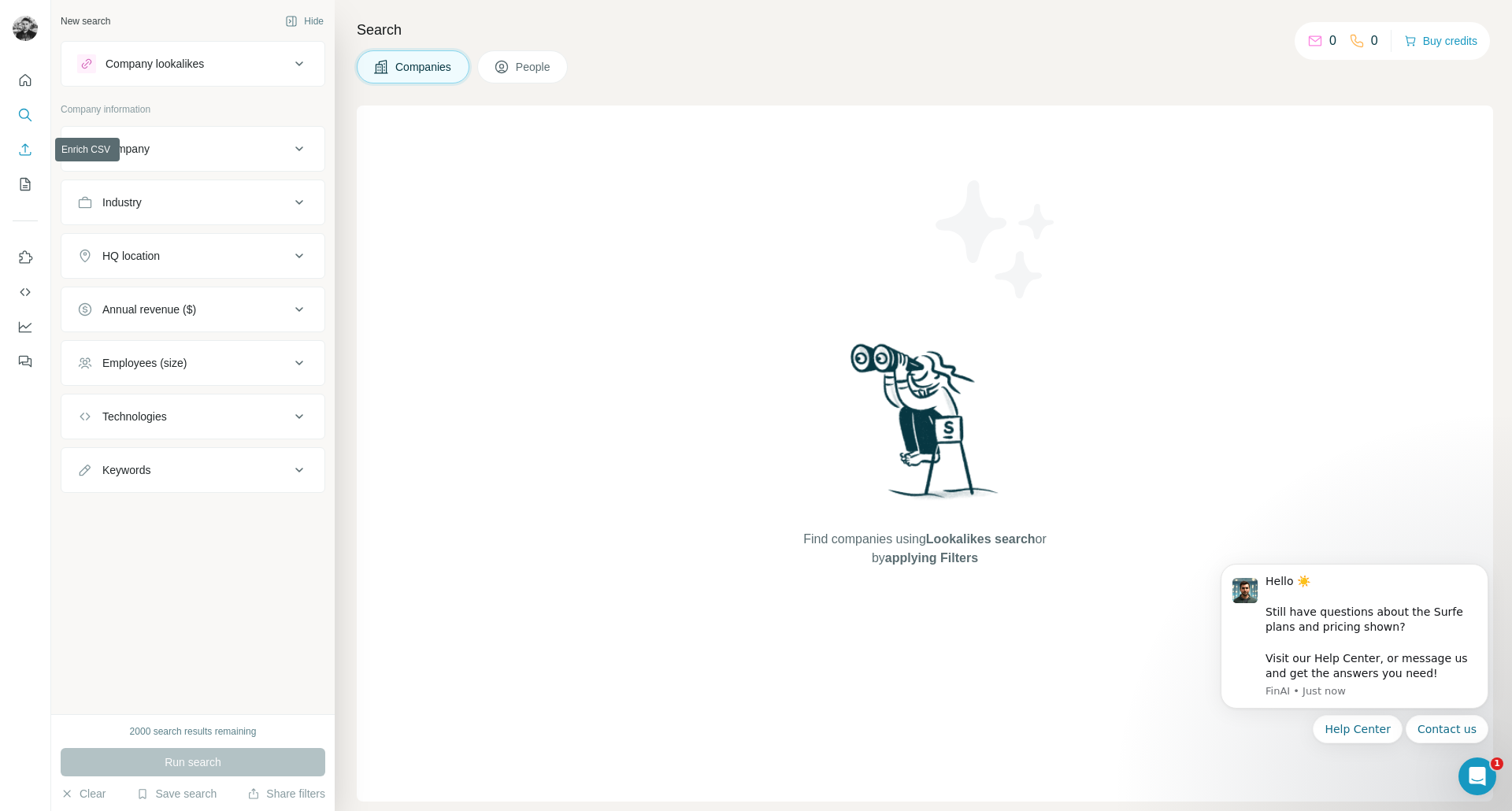
click at [26, 149] on icon "Enrich CSV" at bounding box center [25, 149] width 16 height 16
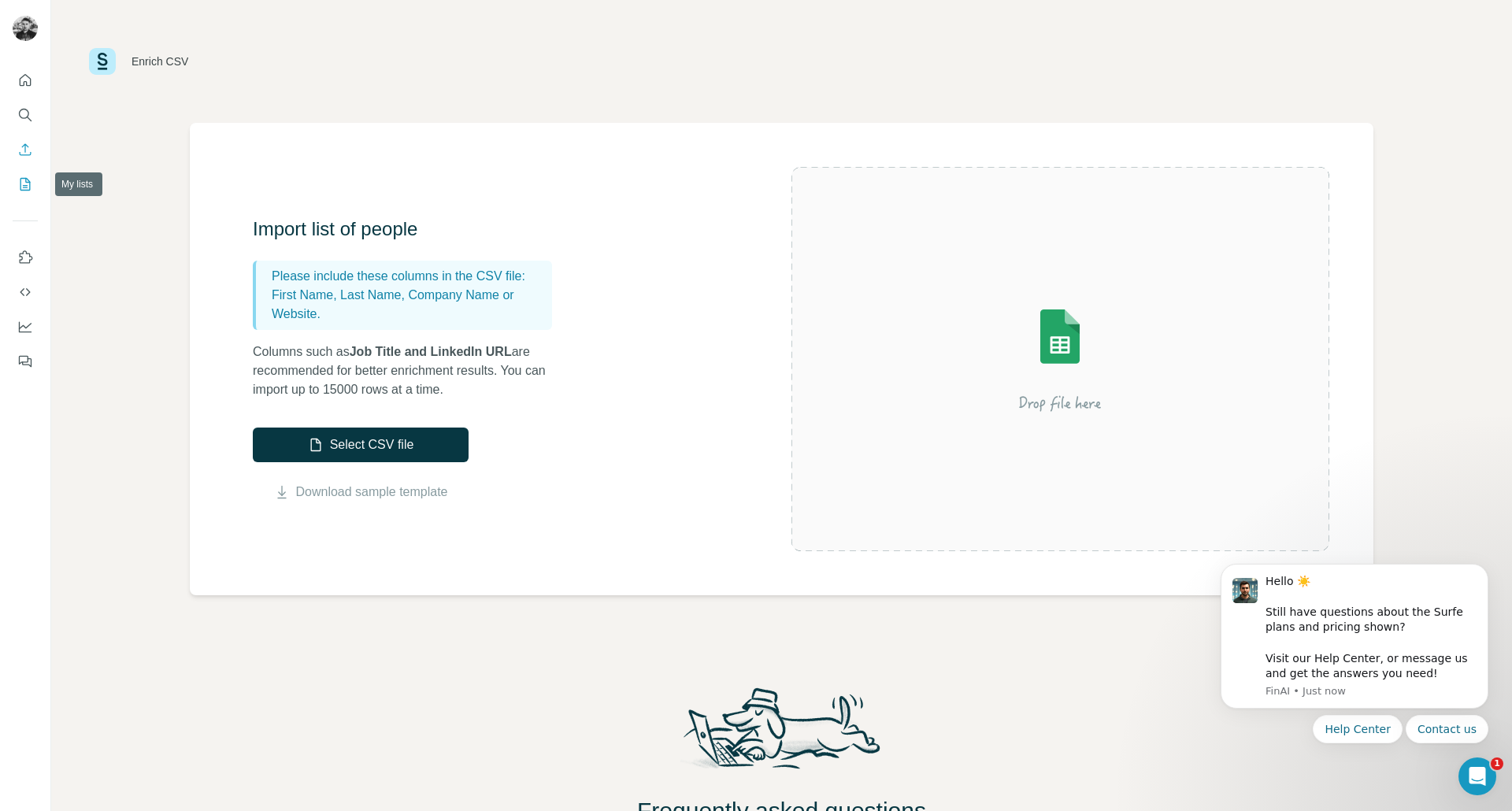
click at [18, 180] on icon "My lists" at bounding box center [25, 184] width 16 height 16
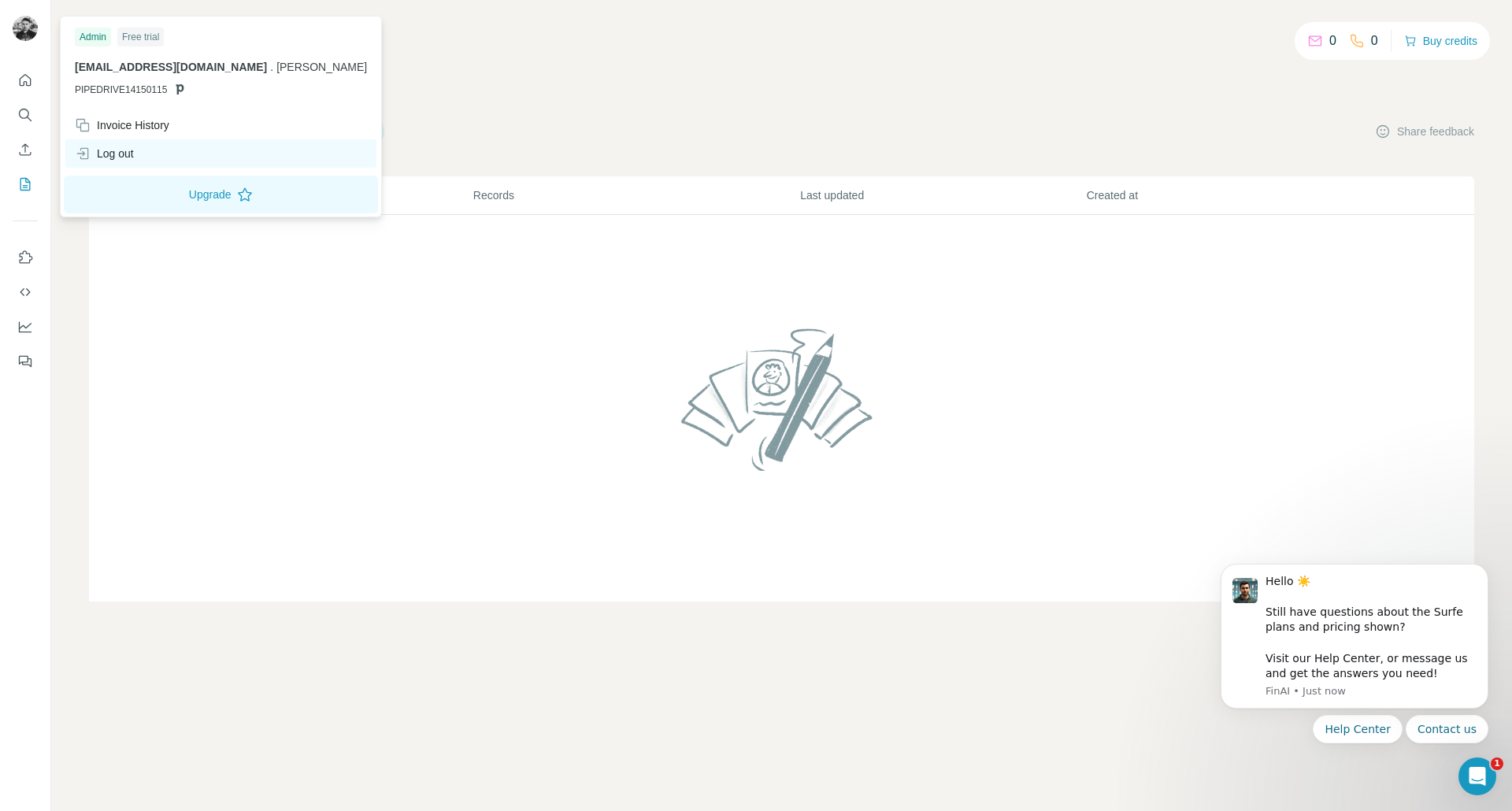
click at [117, 157] on div "Log out" at bounding box center [105, 153] width 59 height 16
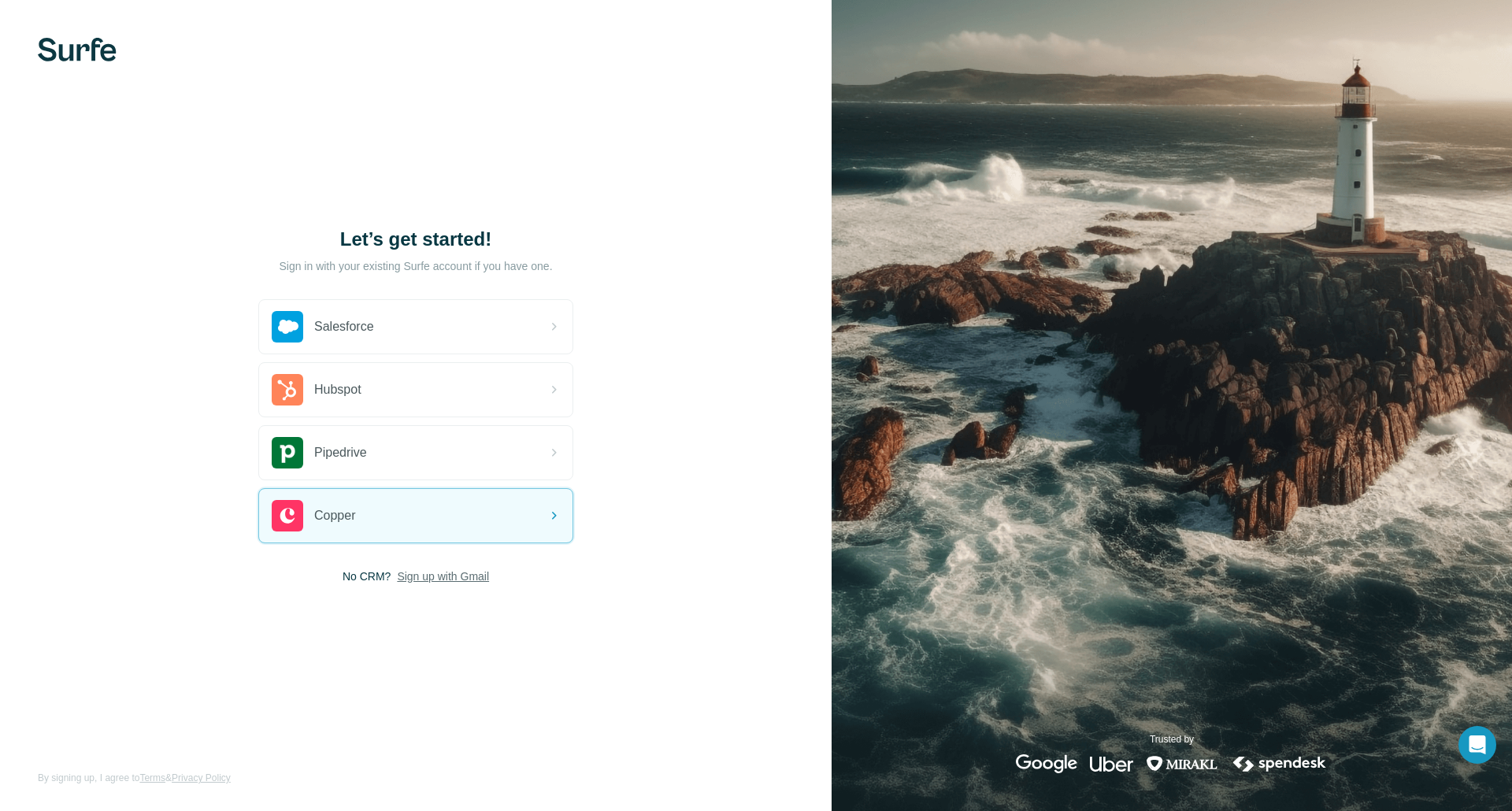
click at [463, 579] on span "Sign up with Gmail" at bounding box center [443, 576] width 92 height 16
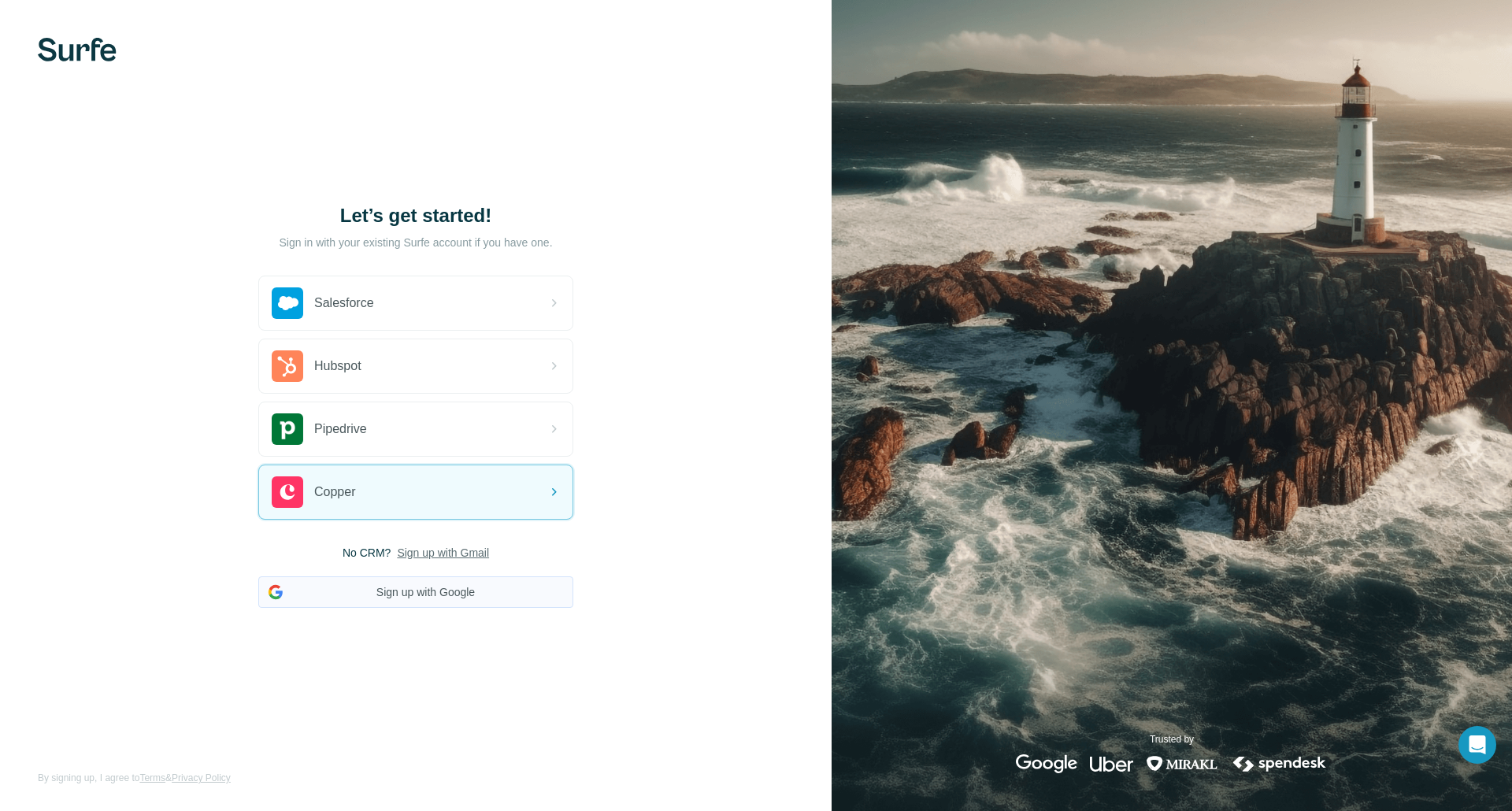
click at [450, 592] on button "Sign up with Google" at bounding box center [416, 592] width 315 height 31
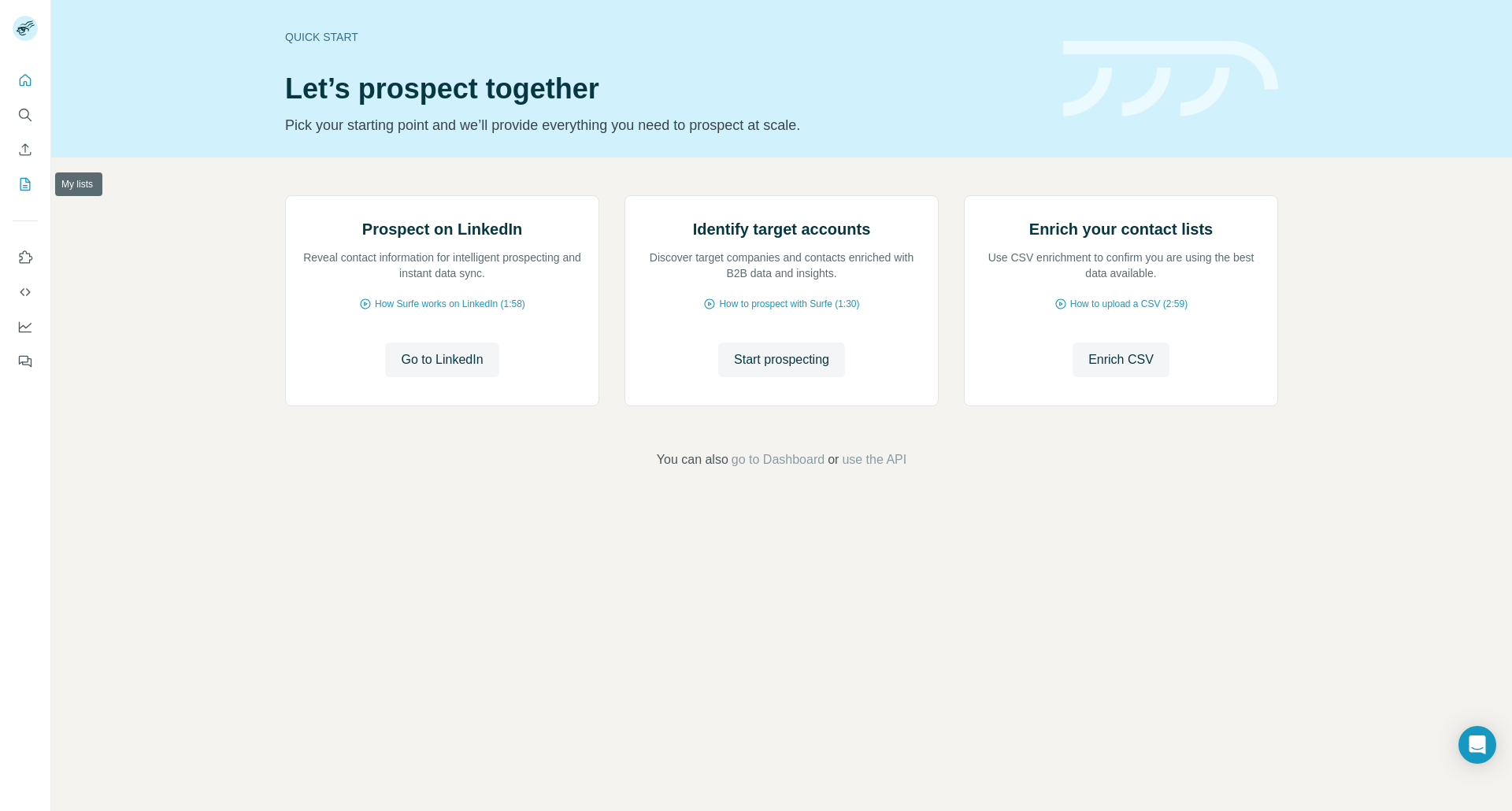
click at [23, 172] on button "My lists" at bounding box center [25, 184] width 26 height 28
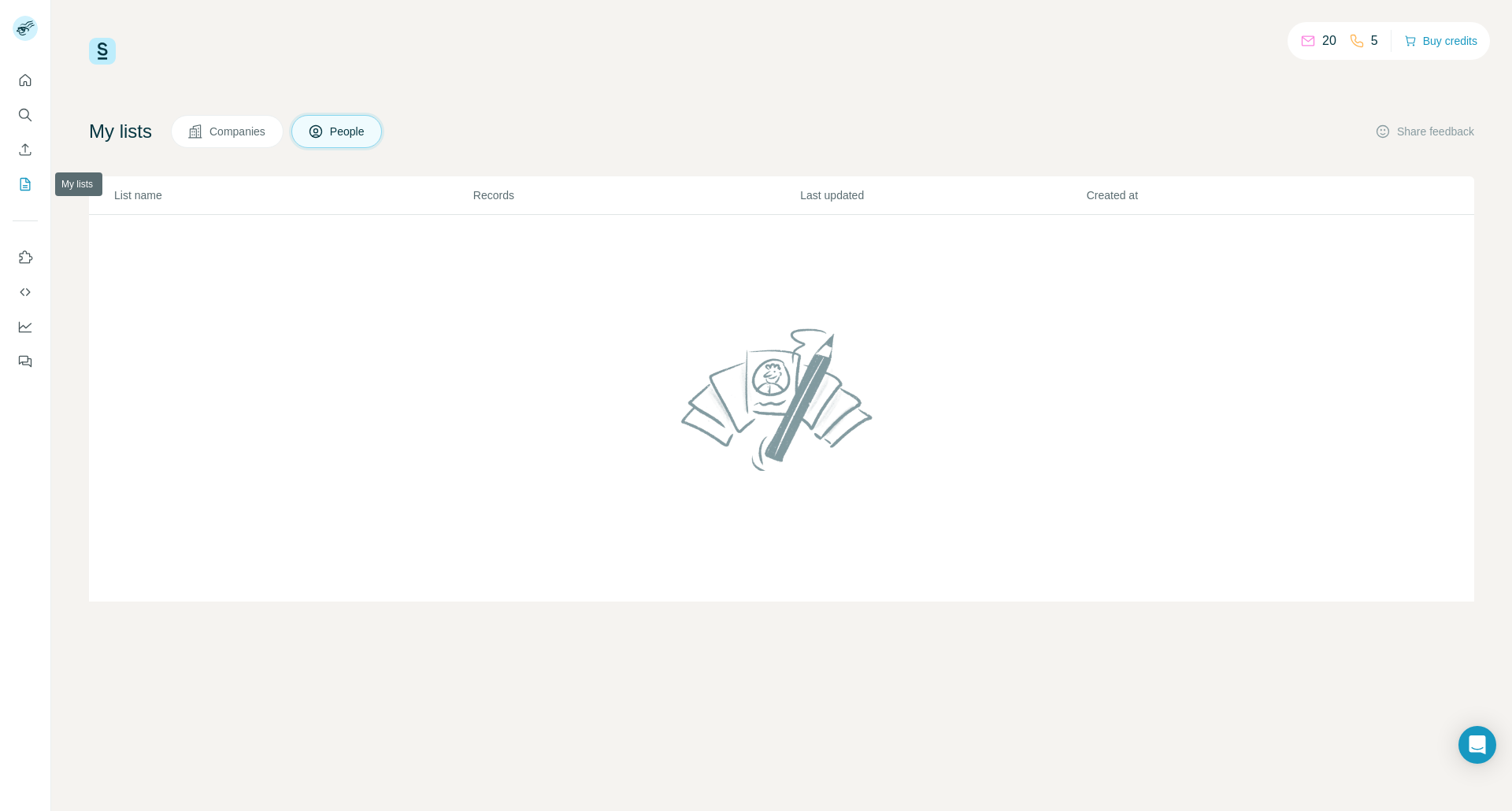
click at [22, 176] on button "My lists" at bounding box center [25, 184] width 26 height 28
click at [25, 148] on icon "Enrich CSV" at bounding box center [26, 149] width 12 height 12
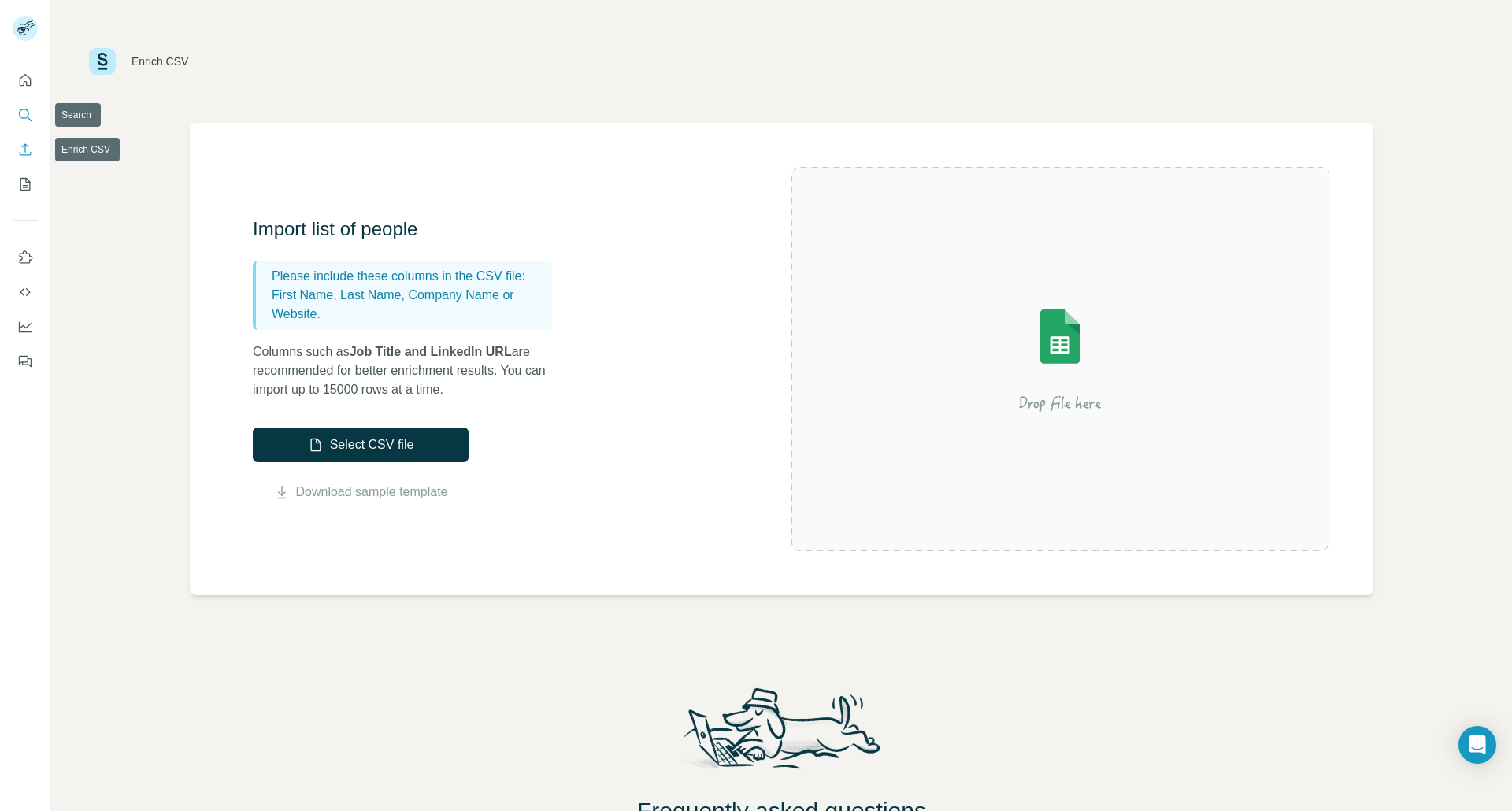
click at [25, 101] on button "Search" at bounding box center [25, 115] width 26 height 28
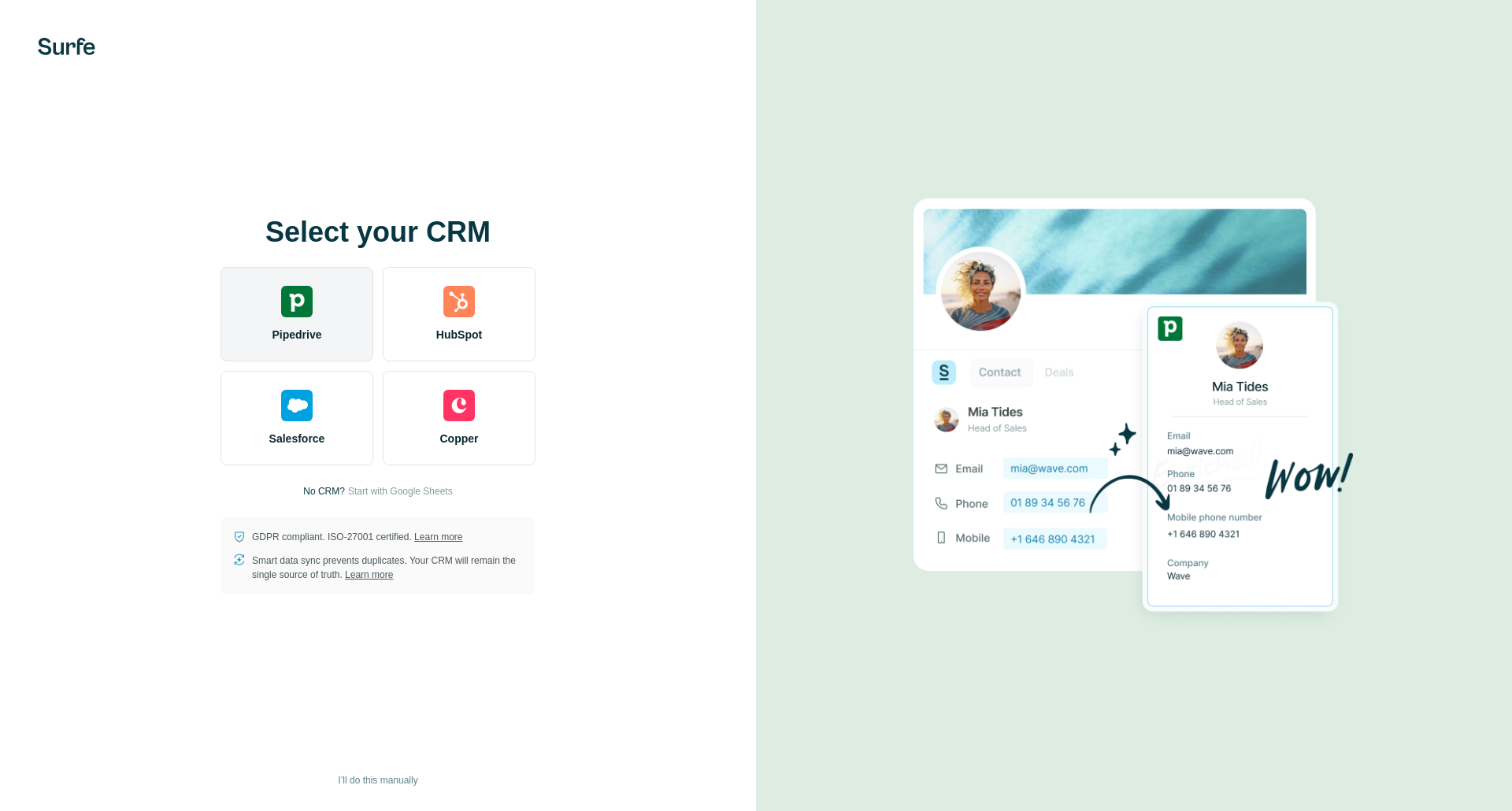
click at [336, 341] on div "Pipedrive" at bounding box center [296, 314] width 153 height 95
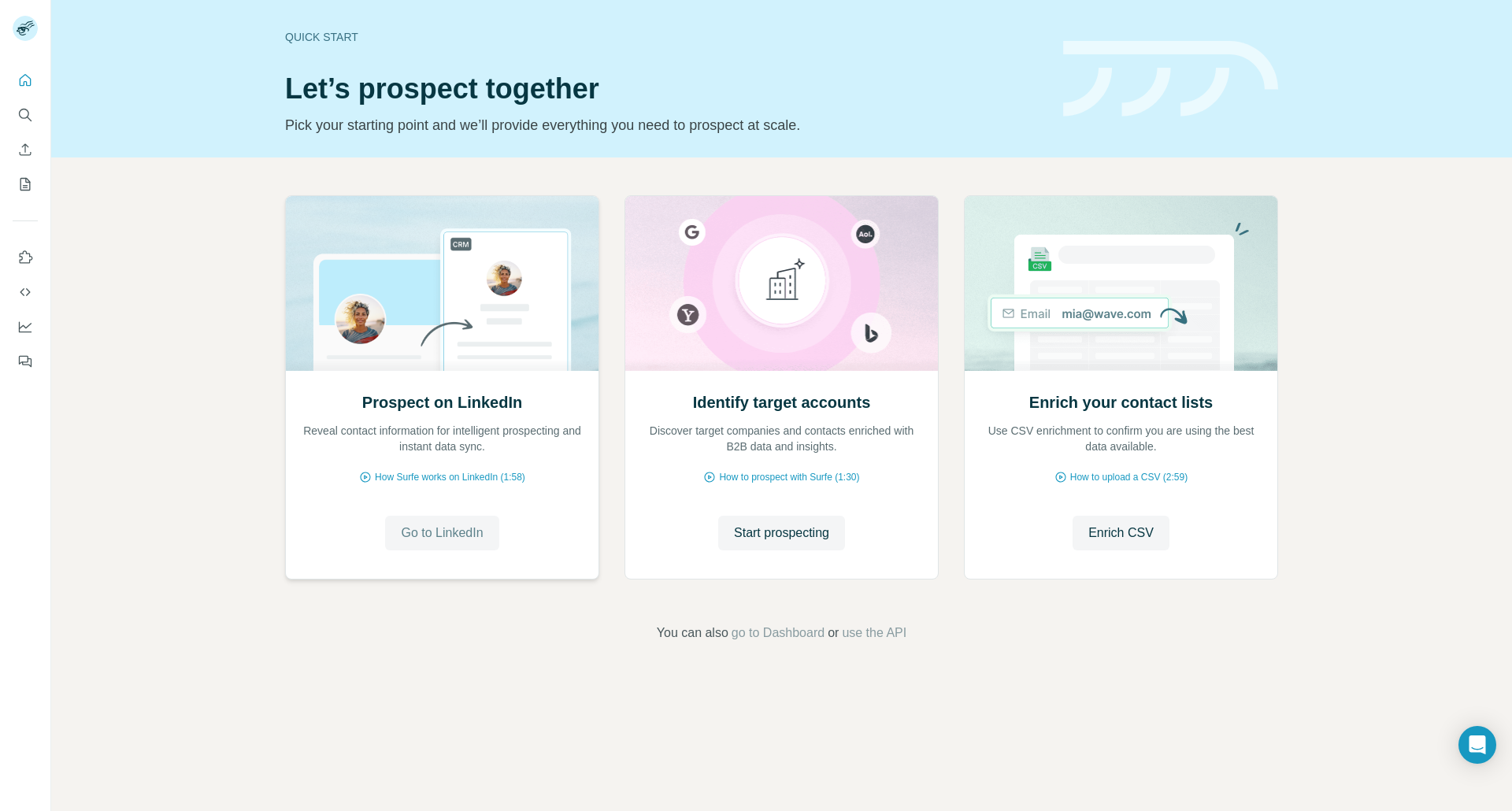
click at [453, 523] on span "Go to LinkedIn" at bounding box center [441, 532] width 82 height 19
